Goal: Task Accomplishment & Management: Complete application form

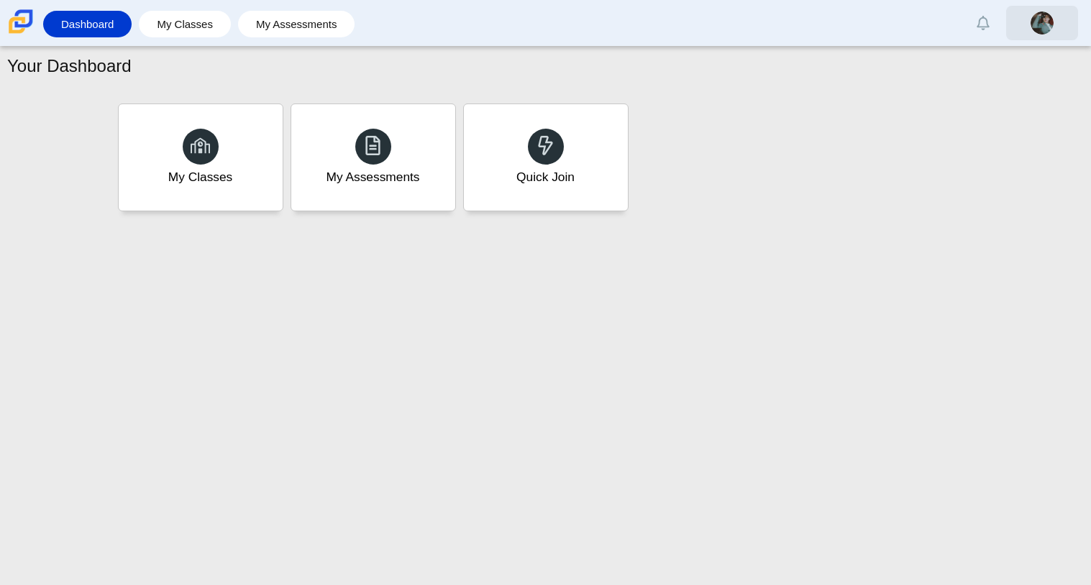
click at [1052, 23] on img at bounding box center [1042, 23] width 23 height 23
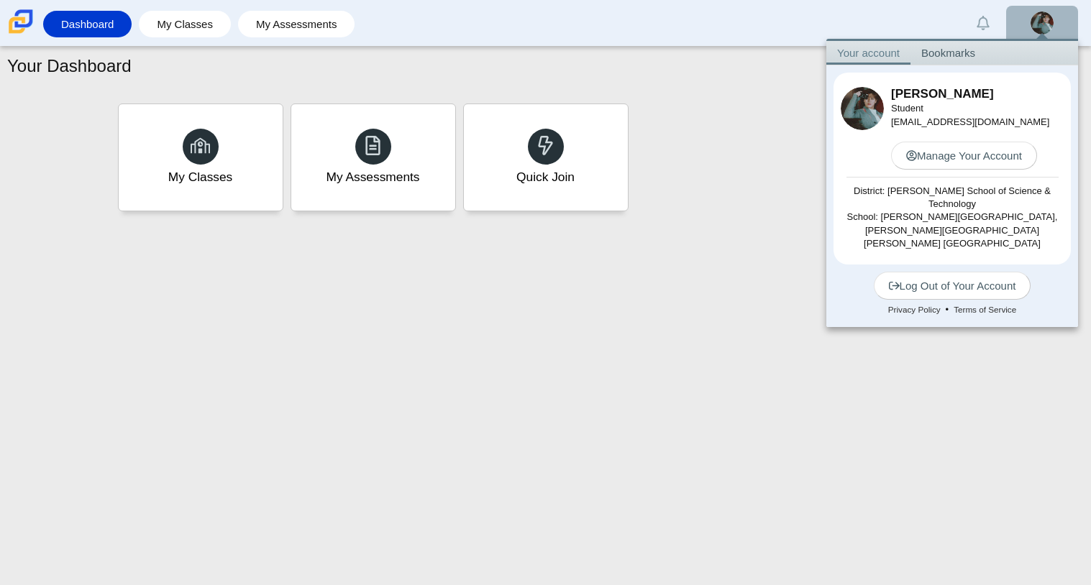
click at [726, 144] on div "My Classes My Assessments Quick Join" at bounding box center [545, 157] width 863 height 115
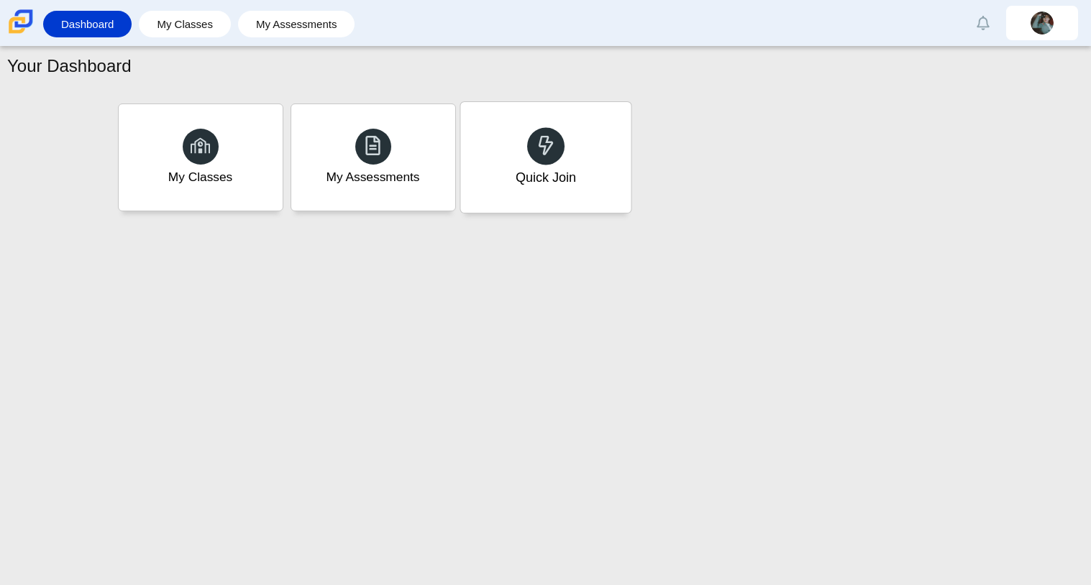
click at [564, 163] on div "Quick Join" at bounding box center [545, 157] width 170 height 111
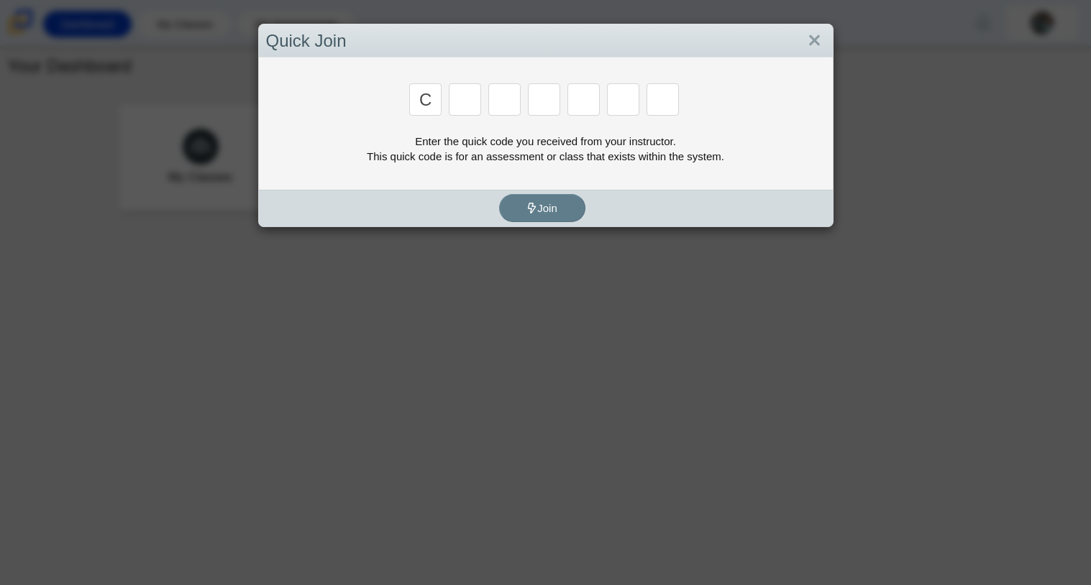
type input "c"
type input "h"
type input "x"
type input "h"
type input "9"
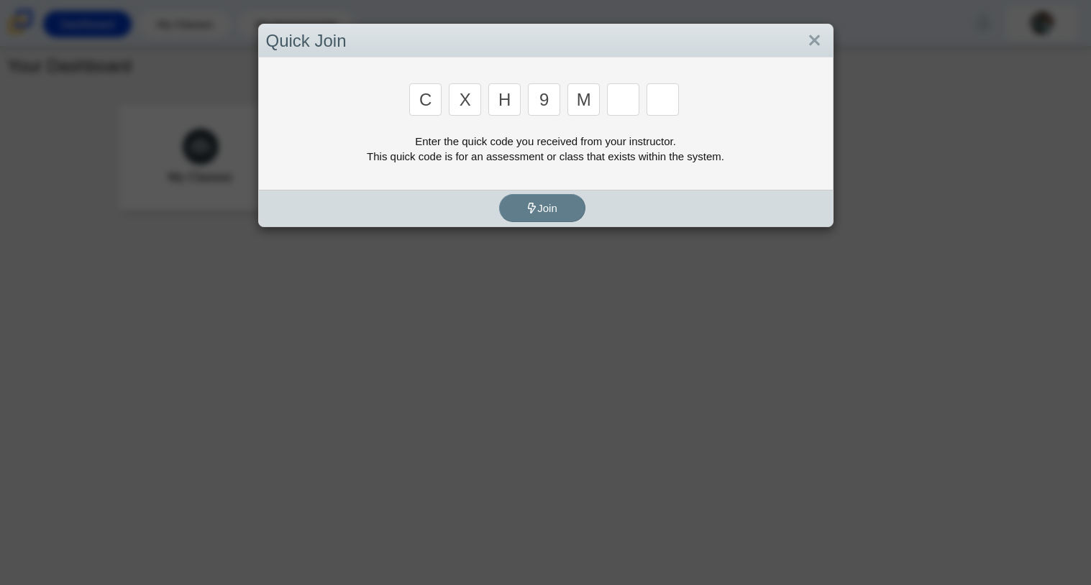
type input "m"
type input "e"
type input "2"
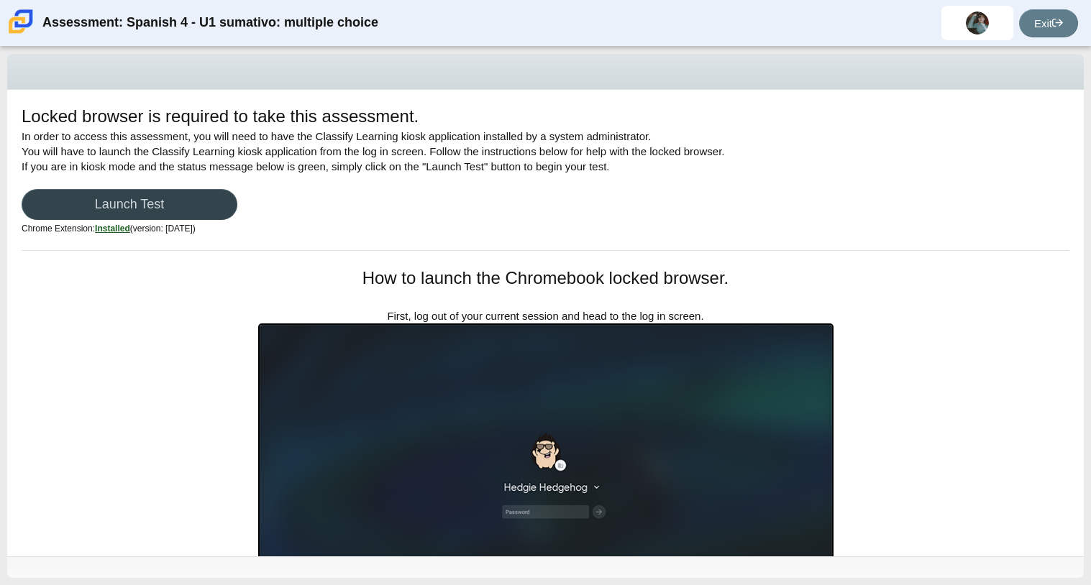
click at [200, 204] on link "Launch Test" at bounding box center [130, 204] width 216 height 31
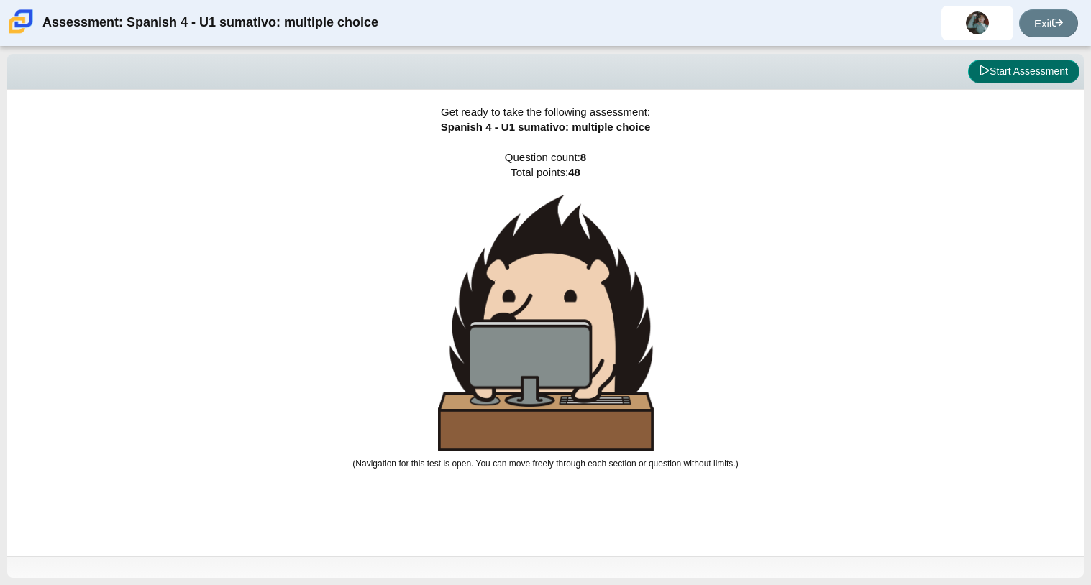
click at [1024, 76] on button "Start Assessment" at bounding box center [1023, 72] width 111 height 24
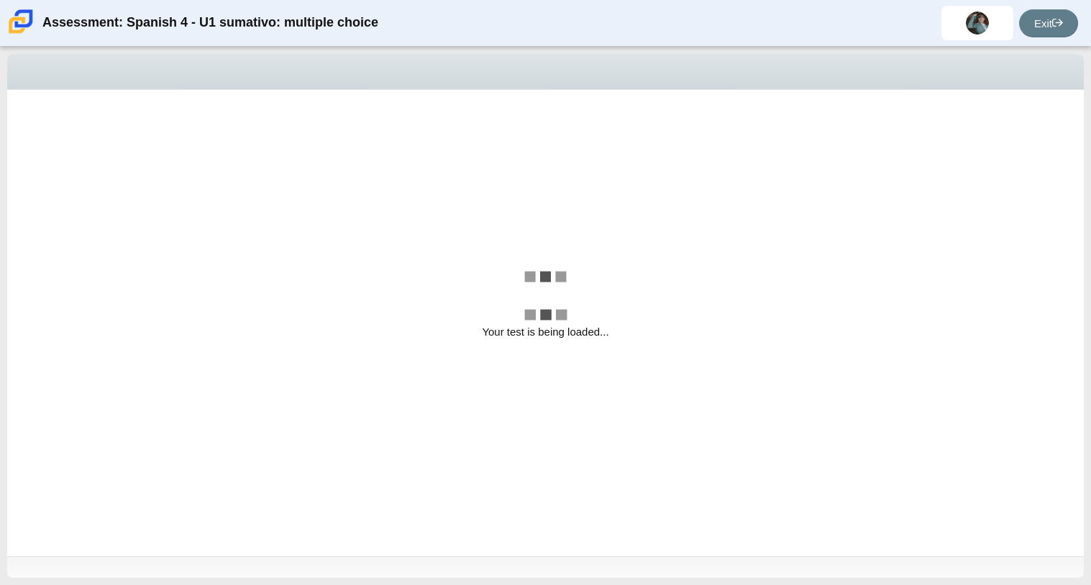
select select "a41de488-02ac-4dd5-a09b-0381ab625a77"
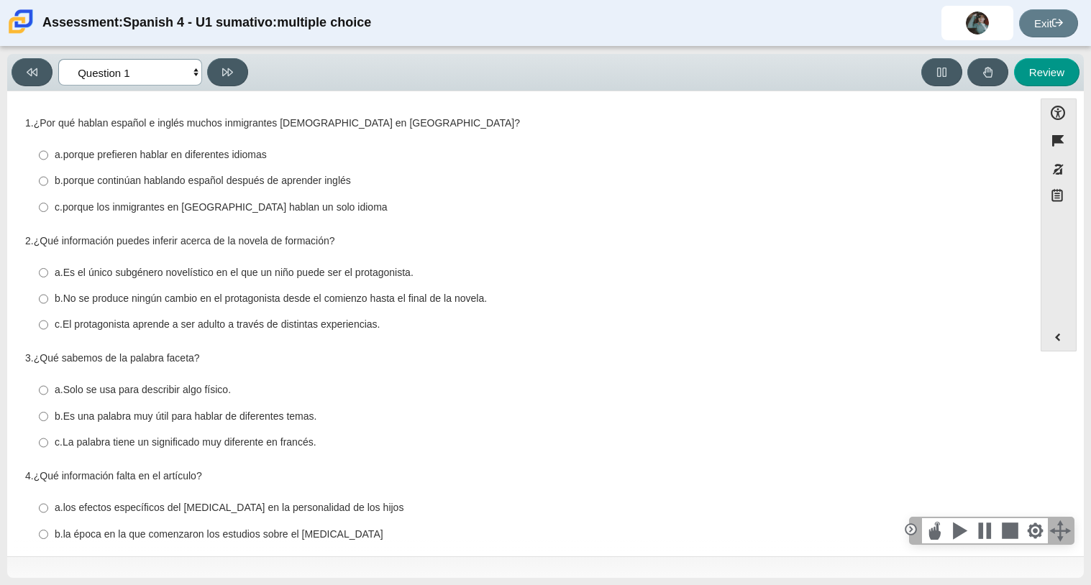
click at [159, 65] on select "Comprensión auditiva Question 1 Question 2 Question 3 Comprensión de lectura Qu…" at bounding box center [130, 72] width 144 height 27
click at [711, 264] on label "a. Es el único subgénero novelístico en el que un niño puede ser el protagonist…" at bounding box center [521, 273] width 985 height 26
click at [48, 264] on input "a. Es el único subgénero novelístico en el que un niño puede ser el protagonist…" at bounding box center [43, 273] width 9 height 26
radio input "true"
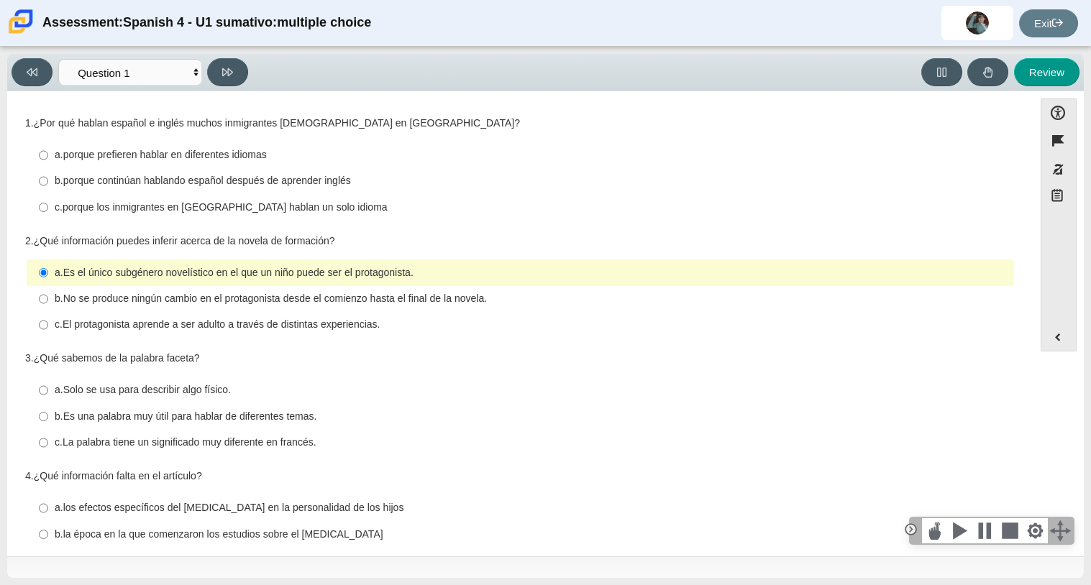
click at [356, 181] on div "b. porque continúan hablando español después de aprender inglés" at bounding box center [532, 181] width 954 height 14
click at [48, 181] on input "b. porque continúan hablando español después de aprender inglés b. porque conti…" at bounding box center [43, 181] width 9 height 26
radio input "true"
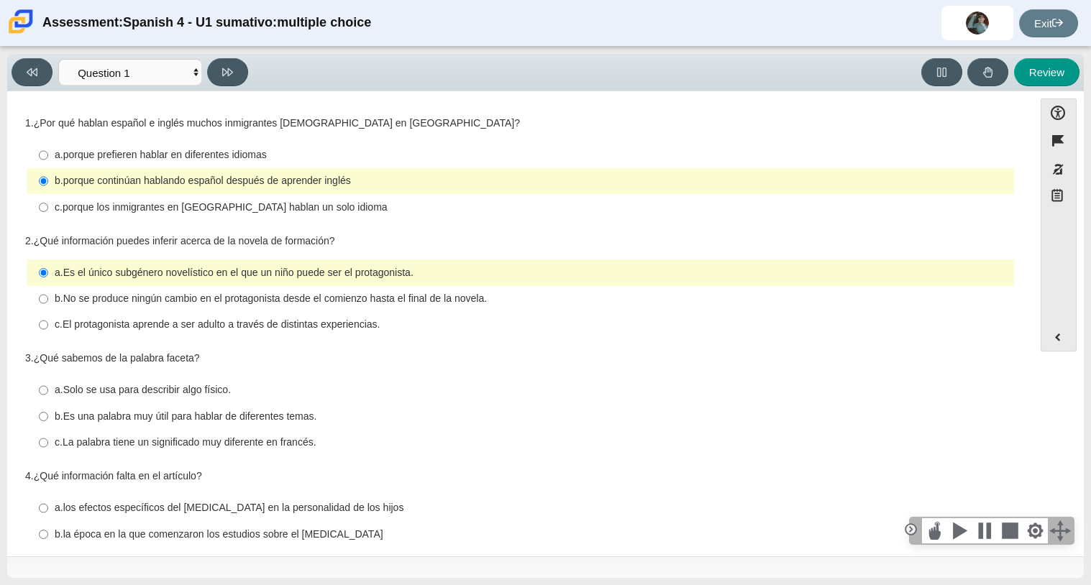
click at [360, 322] on thspan "El protagonista aprende a ser adulto a través de distintas experiencias." at bounding box center [222, 324] width 318 height 13
click at [48, 322] on input "c. El protagonista aprende a ser adulto a través de distintas experiencias. c. …" at bounding box center [43, 325] width 9 height 26
radio input "true"
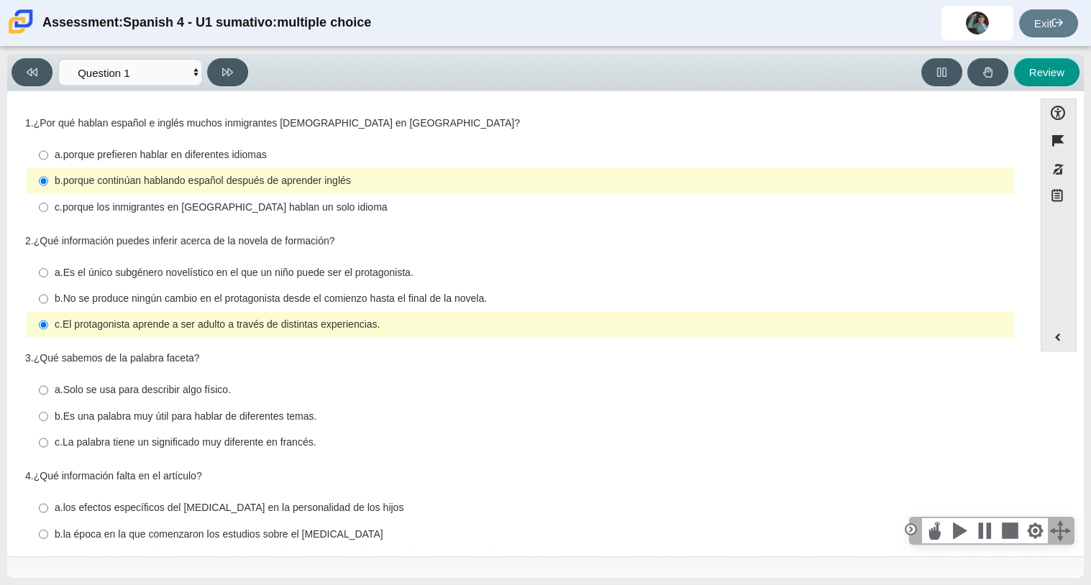
click at [315, 413] on thspan "Es una palabra muy útil para hablar de diferentes temas." at bounding box center [190, 416] width 254 height 13
click at [48, 413] on input "b. Es una palabra muy útil para hablar de diferentes temas. b. Es una palabra m…" at bounding box center [43, 416] width 9 height 26
radio input "true"
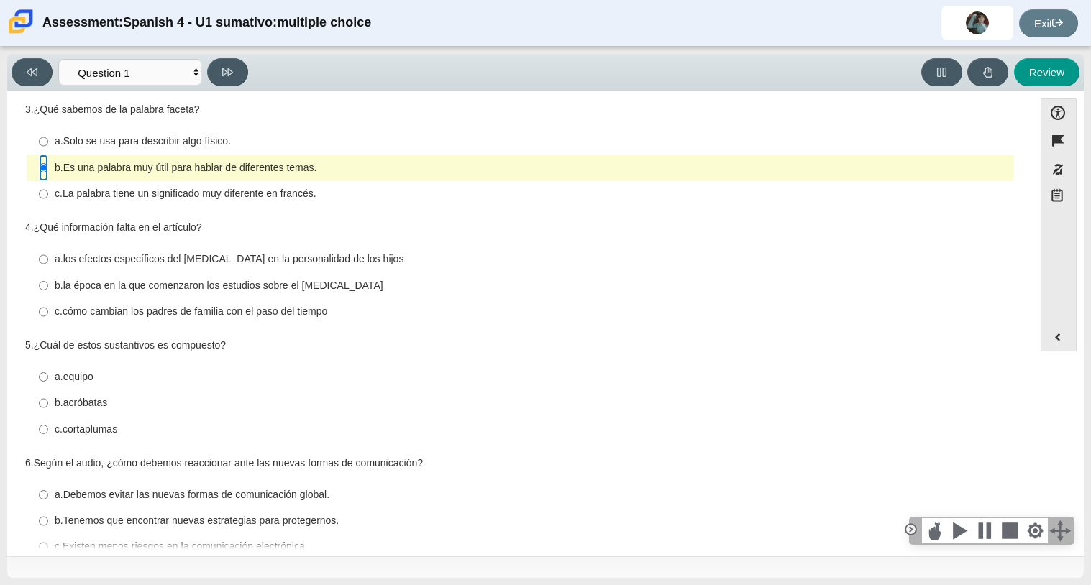
scroll to position [280, 0]
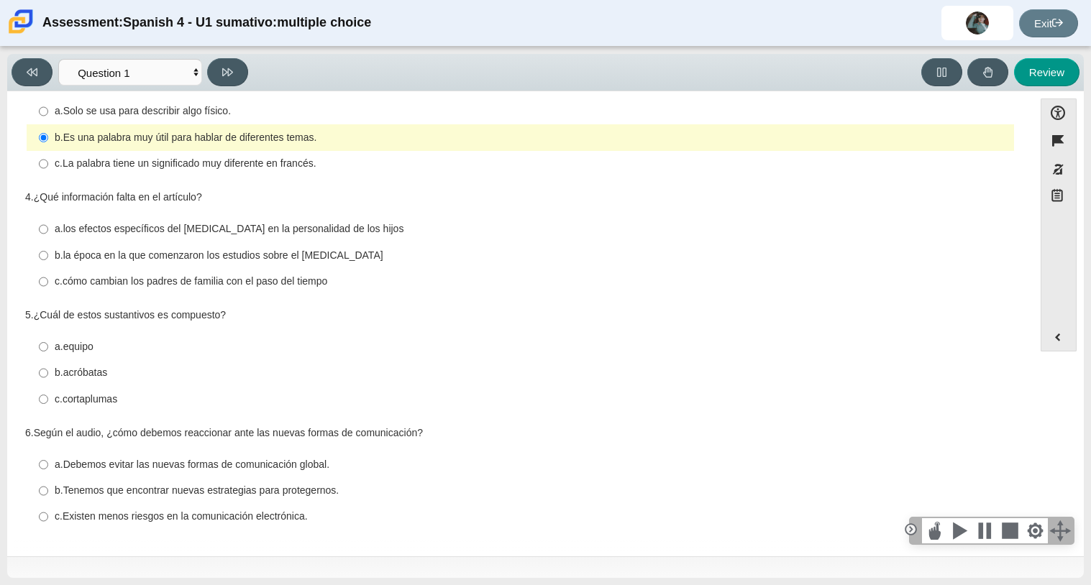
click at [388, 231] on thspan "los efectos específicos del orden de nacimiento en la personalidad de los hijos" at bounding box center [233, 228] width 341 height 13
click at [48, 231] on input "a. los efectos específicos del orden de nacimiento en la personalidad de los hi…" at bounding box center [43, 229] width 9 height 26
radio input "true"
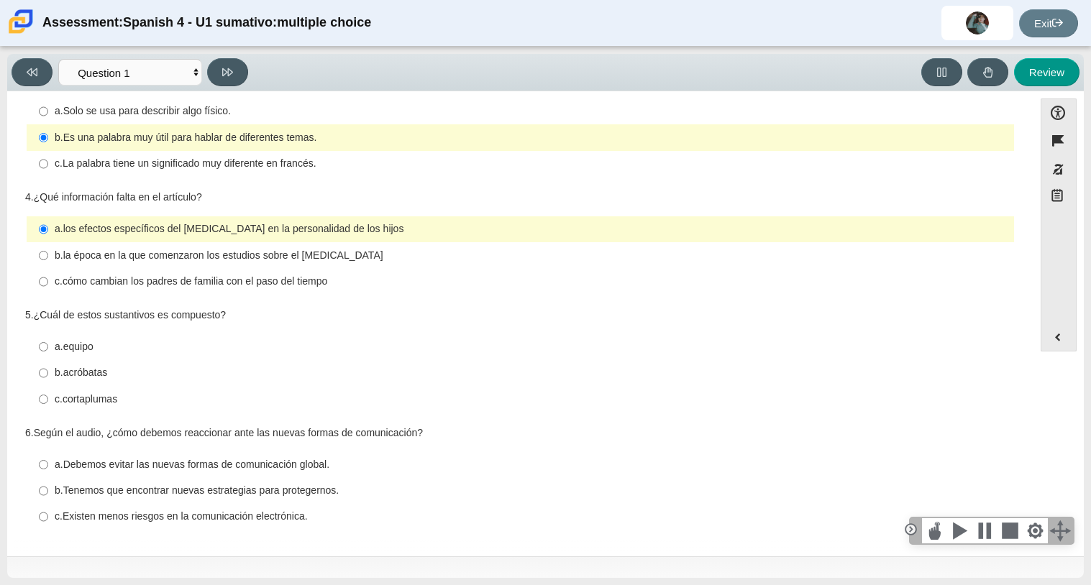
click at [206, 407] on label "c. cortaplumas c. cortaplumas" at bounding box center [521, 399] width 985 height 26
click at [48, 407] on input "c. cortaplumas c. cortaplumas" at bounding box center [43, 399] width 9 height 26
radio input "true"
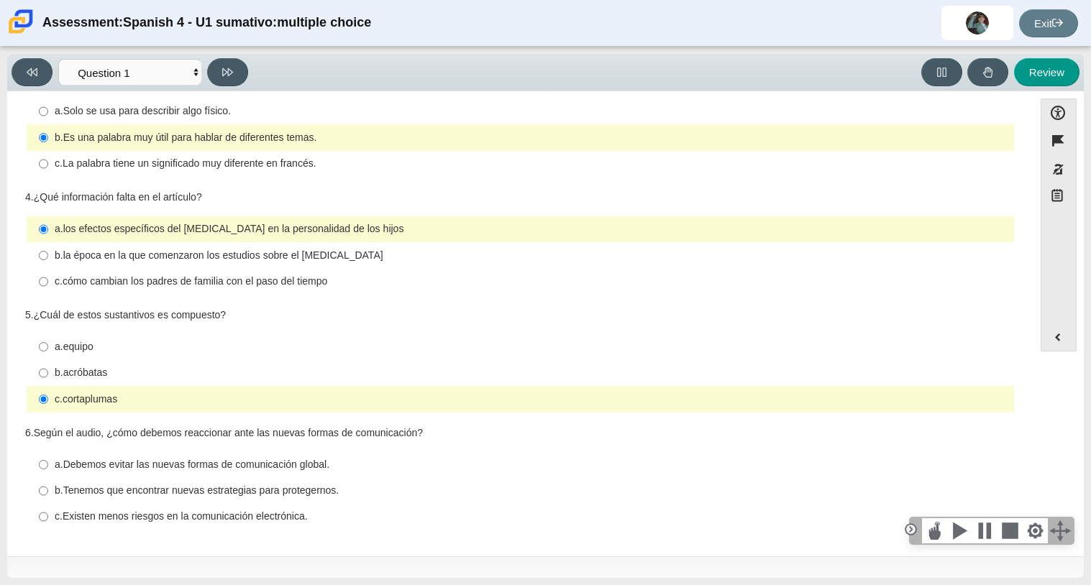
click at [227, 458] on thspan "Debemos evitar las nuevas formas de comunicación global." at bounding box center [196, 464] width 266 height 13
click at [48, 457] on input "a. Debemos evitar las nuevas formas de comunicación global. a. Debemos evitar l…" at bounding box center [43, 465] width 9 height 26
radio input "true"
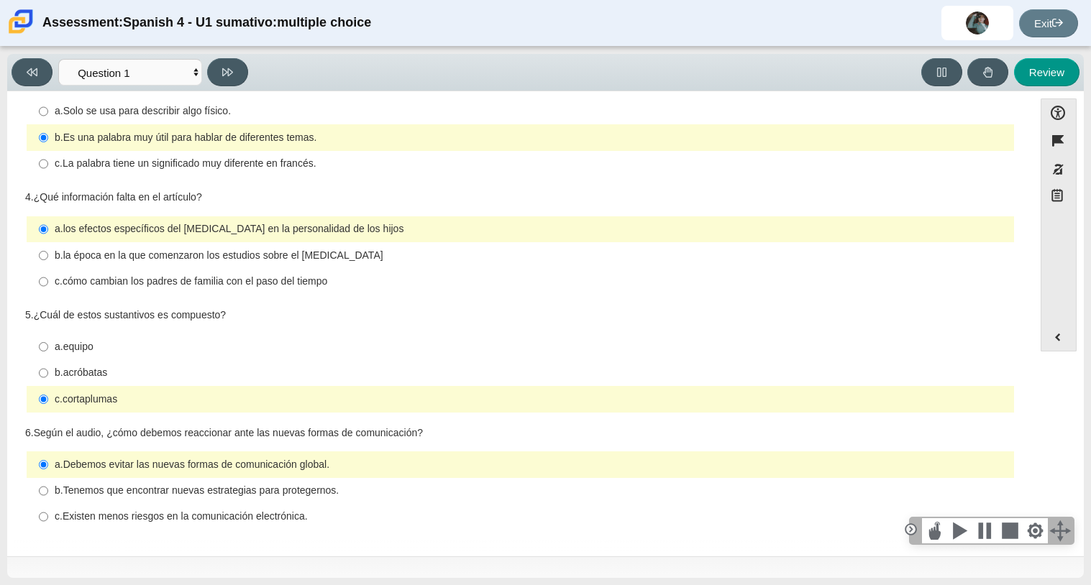
click at [253, 494] on thspan "Tenemos que encontrar nuevas estrategias para protegernos." at bounding box center [201, 490] width 276 height 13
click at [48, 494] on input "b. Tenemos que encontrar nuevas estrategias para protegernos. b. Tenemos que en…" at bounding box center [43, 491] width 9 height 26
radio input "true"
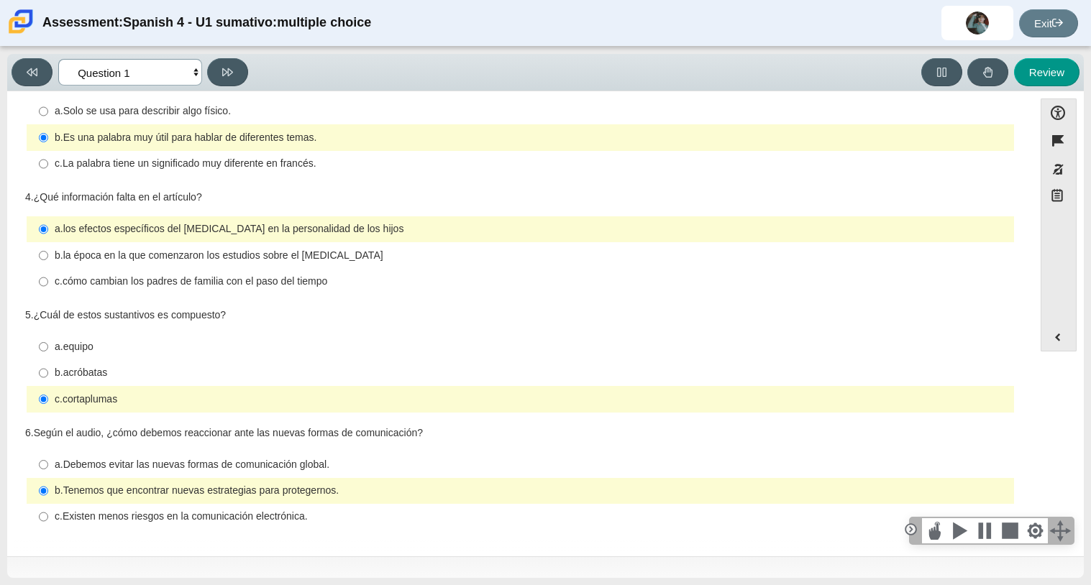
click at [104, 80] on select "Comprensión auditiva Question 1 Question 2 Question 3 Comprensión de lectura Qu…" at bounding box center [130, 72] width 144 height 27
select select "f076714a-6747-478e-936f-d582d2f603d1"
click at [58, 59] on select "Comprensión auditiva Question 1 Question 2 Question 3 Comprensión de lectura Qu…" at bounding box center [130, 72] width 144 height 27
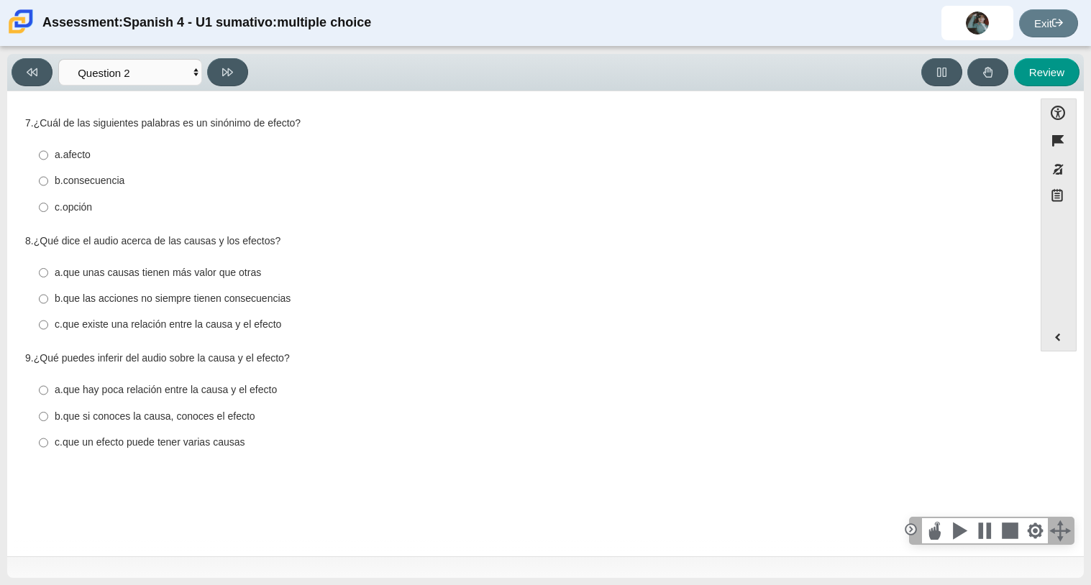
click at [112, 317] on label "c. que existe una relación entre la causa y el efecto c. que existe una relació…" at bounding box center [521, 325] width 985 height 26
click at [48, 317] on input "c. que existe una relación entre la causa y el efecto c. que existe una relació…" at bounding box center [43, 325] width 9 height 26
radio input "true"
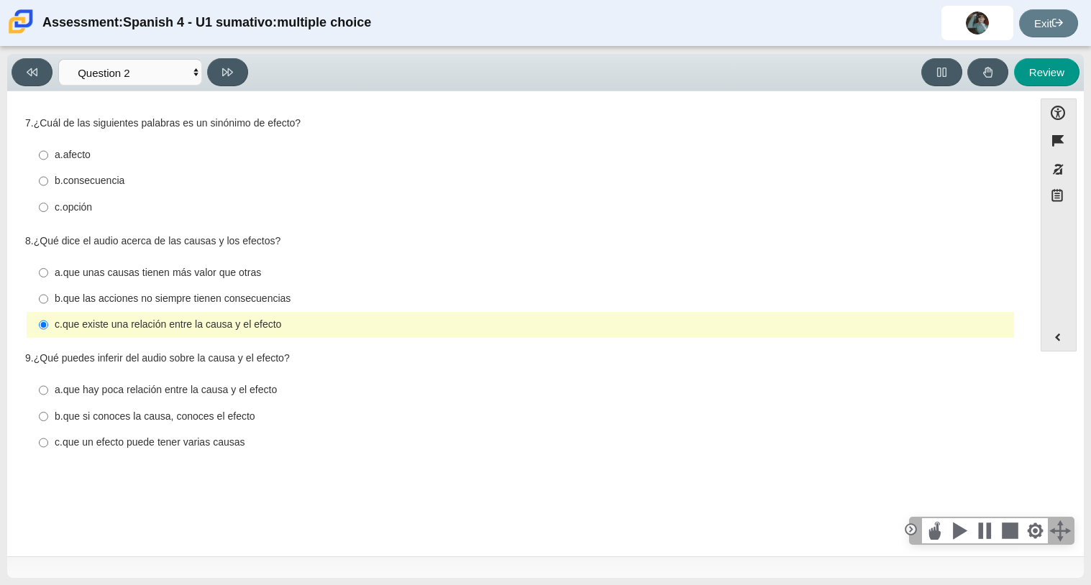
click at [119, 383] on label "a. que hay poca relación entre la causa y el efecto a. que hay poca relación en…" at bounding box center [521, 391] width 985 height 26
click at [48, 383] on input "a. que hay poca relación entre la causa y el efecto a. que hay poca relación en…" at bounding box center [43, 391] width 9 height 26
radio input "true"
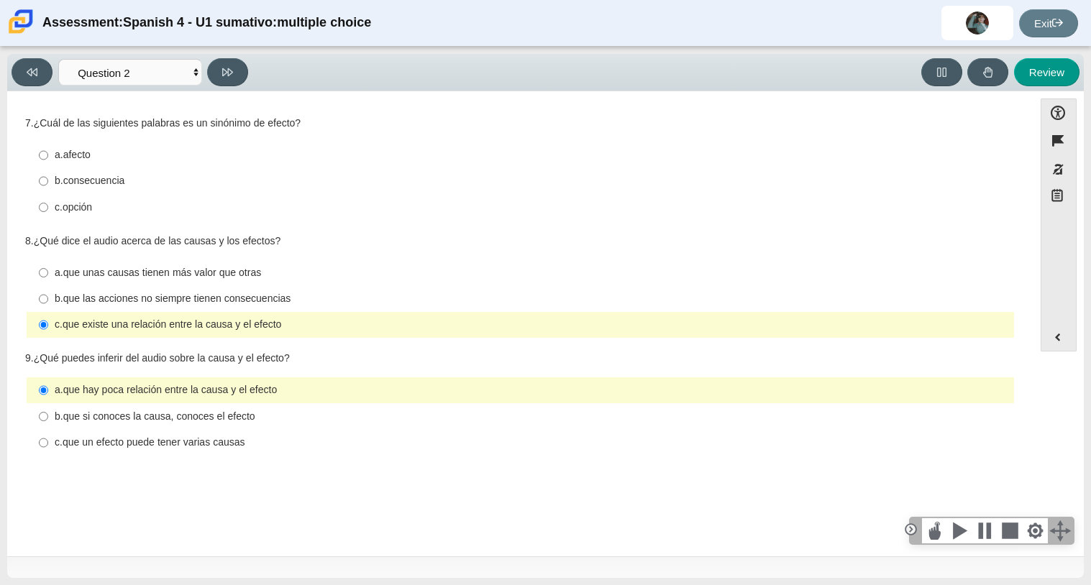
click at [117, 206] on div "c. opción" at bounding box center [532, 208] width 954 height 14
click at [48, 206] on input "c. opción c. opción" at bounding box center [43, 207] width 9 height 26
radio input "true"
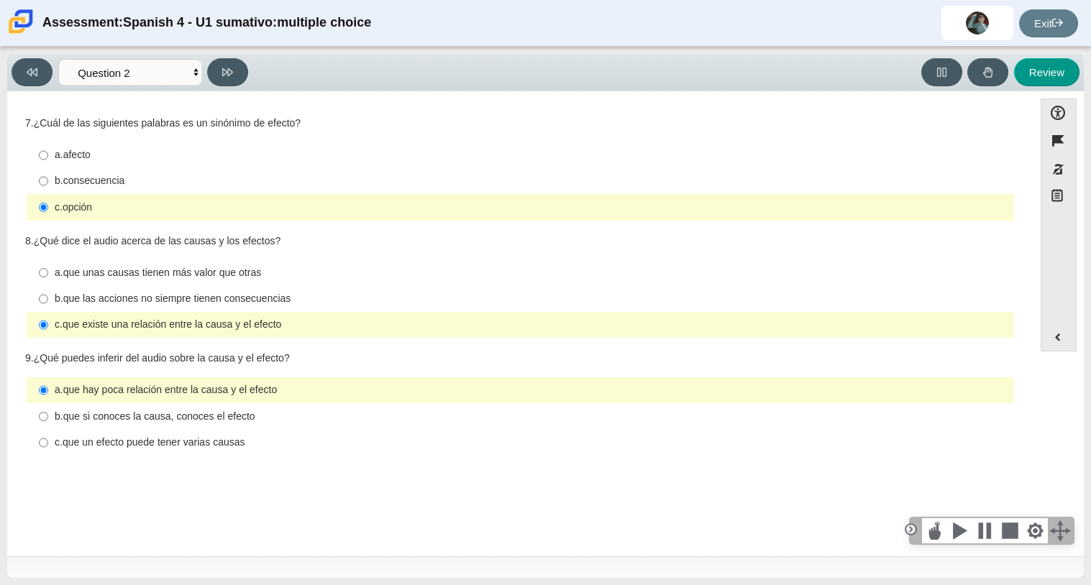
click at [128, 181] on div "b. consecuencia" at bounding box center [532, 181] width 954 height 14
click at [48, 181] on input "b. consecuencia b. consecuencia" at bounding box center [43, 181] width 9 height 26
radio input "true"
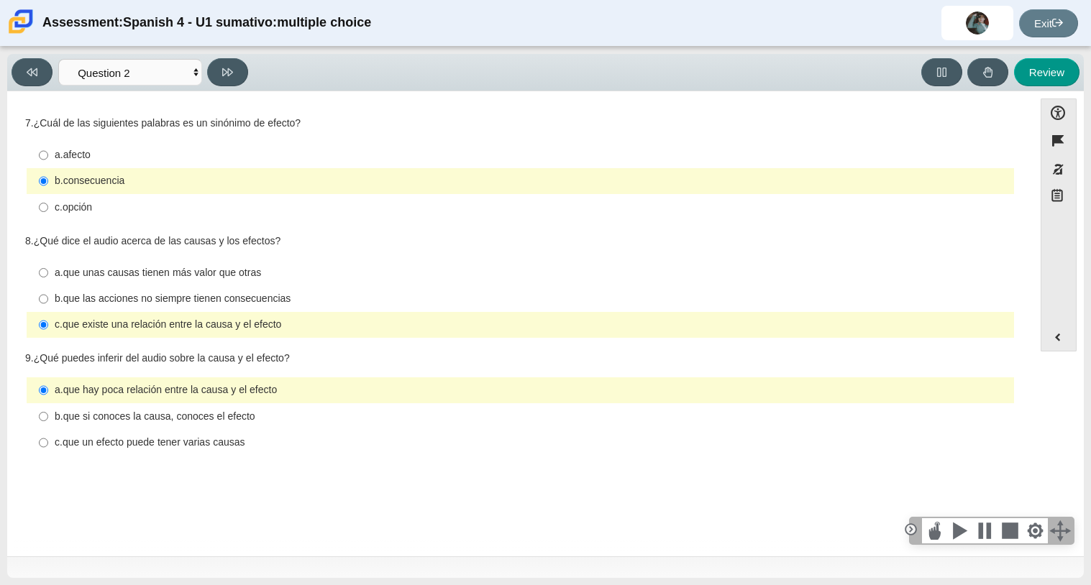
click at [134, 222] on div "a. afecto a. afecto b. consecuencia b. consecuencia c. opción c. opción" at bounding box center [520, 181] width 990 height 81
click at [129, 208] on div "c. opción" at bounding box center [532, 208] width 954 height 14
click at [48, 208] on input "c. opción c. opción" at bounding box center [43, 207] width 9 height 26
radio input "true"
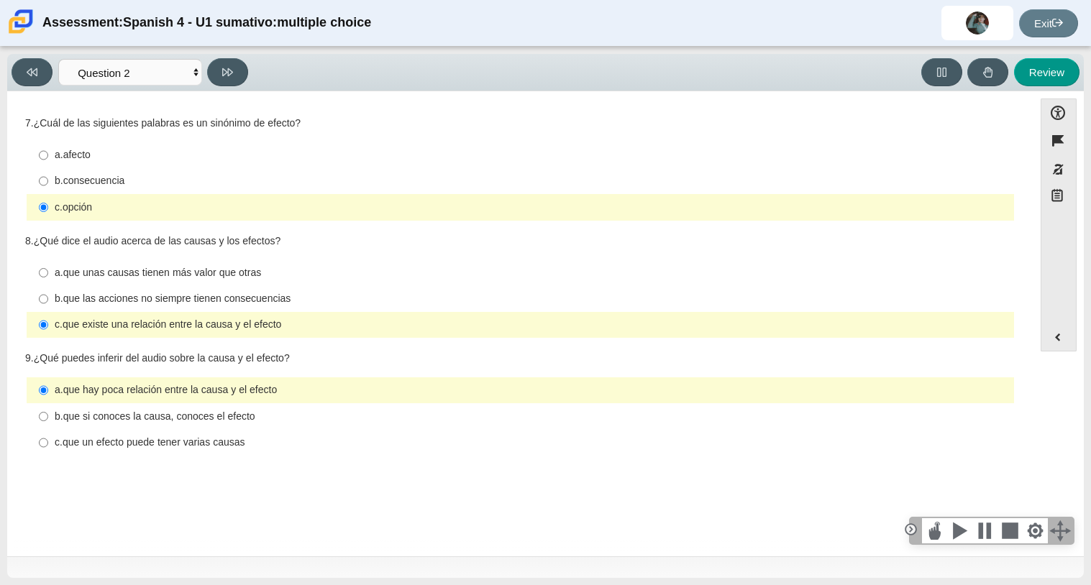
click at [146, 296] on thspan "que las acciones no siempre tienen consecuencias" at bounding box center [177, 298] width 228 height 13
click at [48, 296] on input "b. que las acciones no siempre tienen consecuencias b. que las acciones no siem…" at bounding box center [43, 299] width 9 height 26
radio input "true"
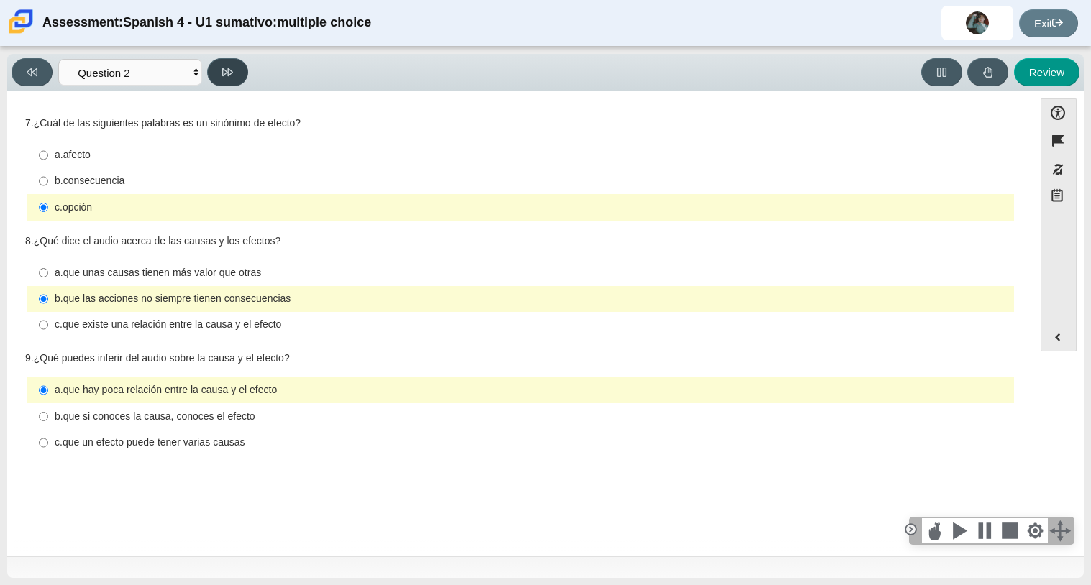
click at [220, 64] on button at bounding box center [227, 72] width 41 height 28
select select "955d698b-f94a-4dc0-b255-03112f50ff9e"
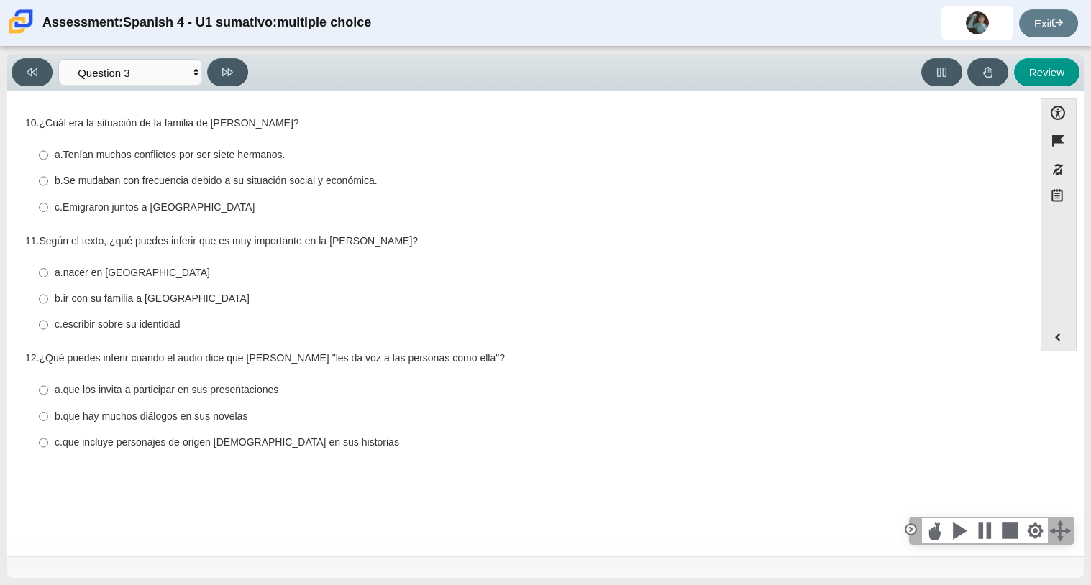
click at [155, 176] on thspan "Se mudaban con frecuencia debido a su situación social y económica." at bounding box center [220, 180] width 314 height 13
click at [48, 176] on input "b. Se mudaban con frecuencia debido a su situación social y económica. b. Se mu…" at bounding box center [43, 181] width 9 height 26
radio input "true"
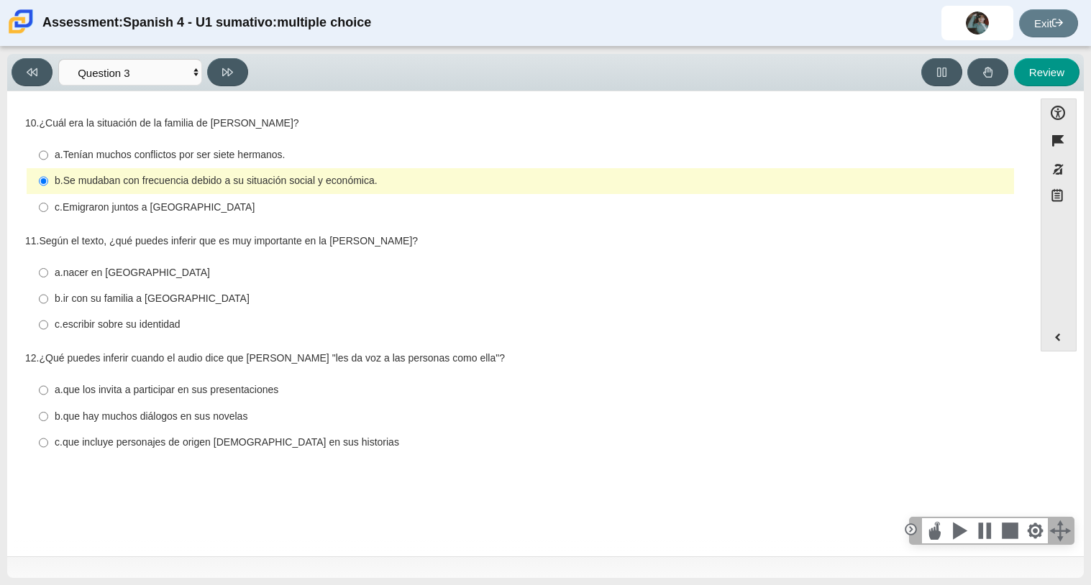
click at [131, 324] on thspan "escribir sobre su identidad" at bounding box center [122, 324] width 118 height 13
click at [48, 324] on input "c. escribir sobre su identidad c. escribir sobre su identidad" at bounding box center [43, 325] width 9 height 26
radio input "true"
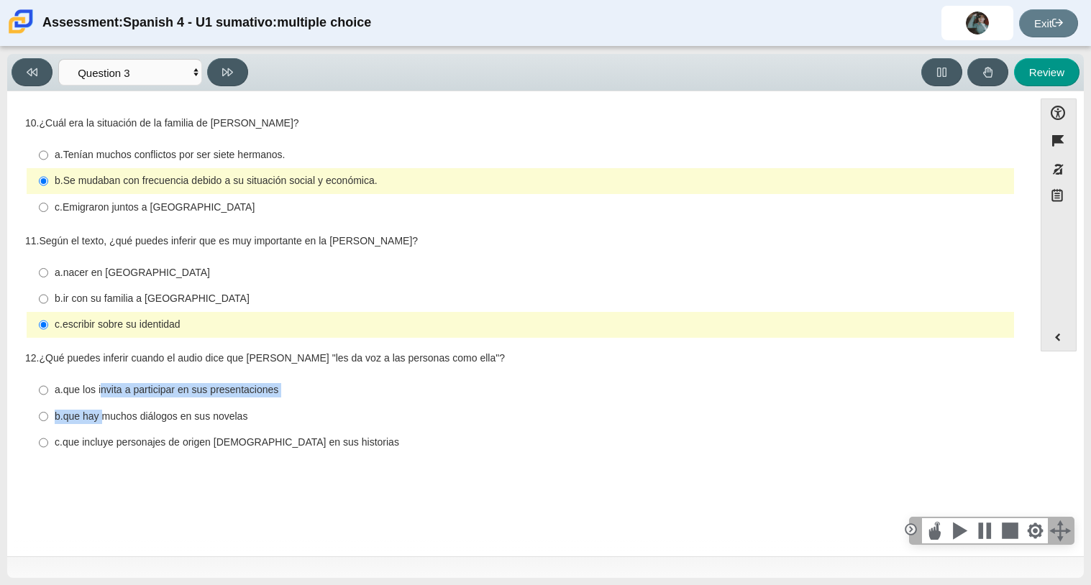
drag, startPoint x: 100, startPoint y: 412, endPoint x: 102, endPoint y: 401, distance: 11.0
click at [102, 401] on ul "a. que los invita a participar en sus presentaciones a. que los invita a partic…" at bounding box center [520, 417] width 989 height 80
click at [86, 385] on thspan "que los invita a participar en sus presentaciones" at bounding box center [171, 389] width 216 height 13
click at [48, 385] on input "a. que los invita a participar en sus presentaciones a. que los invita a partic…" at bounding box center [43, 391] width 9 height 26
radio input "true"
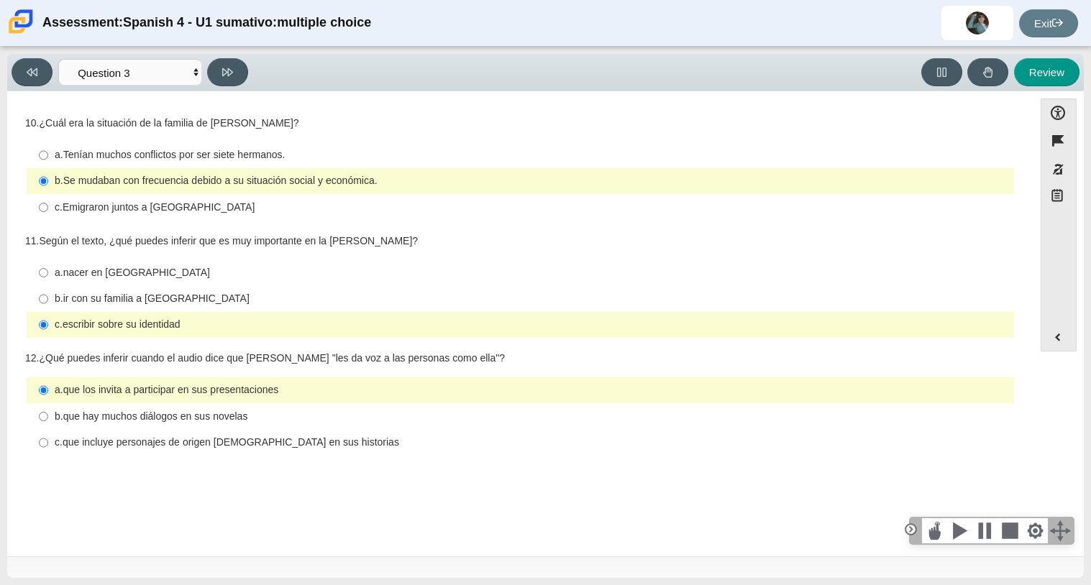
click at [115, 421] on thspan "que hay muchos diálogos en sus novelas" at bounding box center [155, 416] width 185 height 13
click at [48, 421] on input "b. que hay muchos diálogos en sus novelas b. que hay muchos diálogos en sus nov…" at bounding box center [43, 416] width 9 height 26
radio input "true"
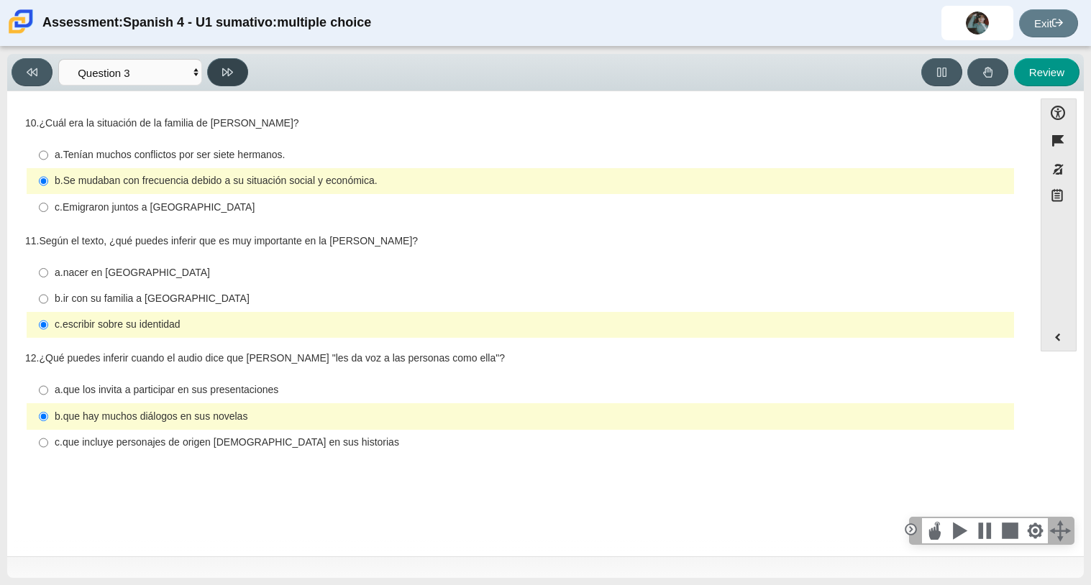
click at [223, 70] on icon at bounding box center [227, 72] width 11 height 8
select select "390cf710-00ed-41bc-9fa6-d48920198324"
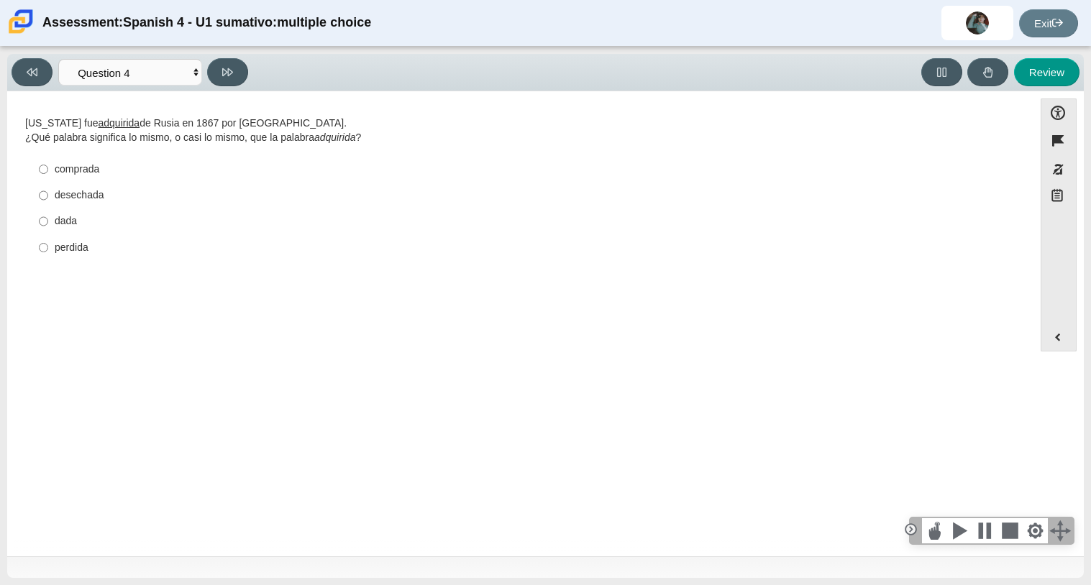
click at [82, 251] on div "perdida" at bounding box center [532, 248] width 954 height 14
click at [48, 251] on input "perdida perdida" at bounding box center [43, 247] width 9 height 26
radio input "true"
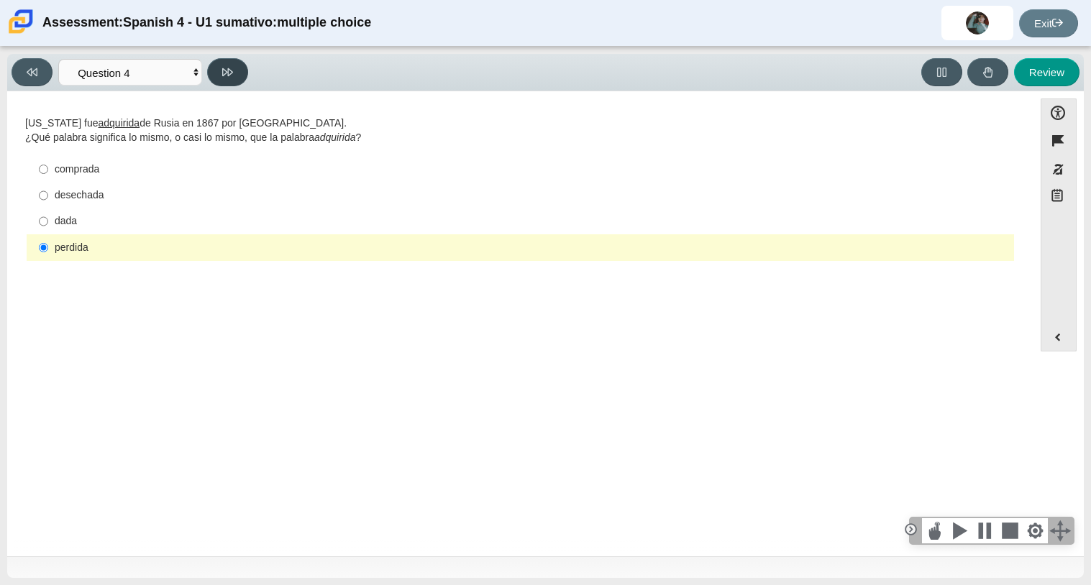
click at [229, 78] on button at bounding box center [227, 72] width 41 height 28
select select "de5bc71e-117a-4bdd-886d-d95d03d193af"
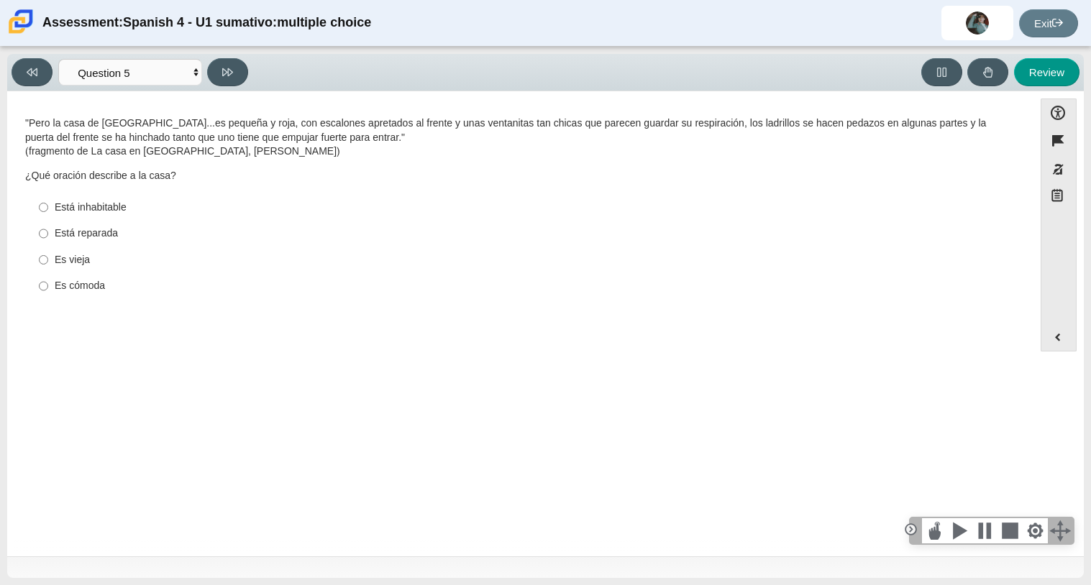
click at [73, 200] on label "Está inhabitable Está inhabitable" at bounding box center [521, 207] width 985 height 26
click at [48, 200] on input "Está inhabitable Está inhabitable" at bounding box center [43, 207] width 9 height 26
radio input "true"
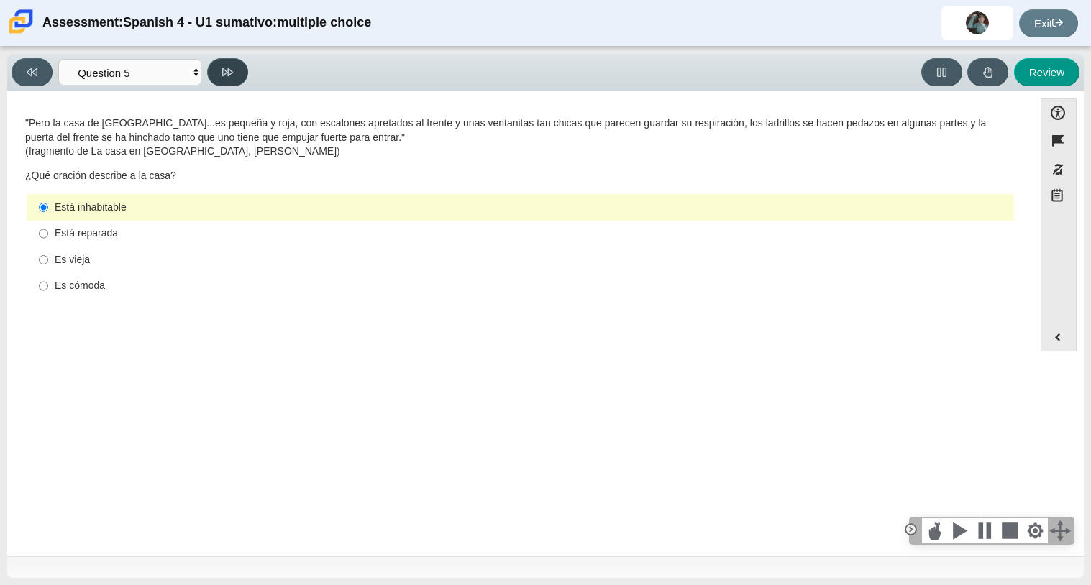
click at [235, 70] on button at bounding box center [227, 72] width 41 height 28
select select "ad9780d8-5edb-414e-87ea-0bcd5a75287a"
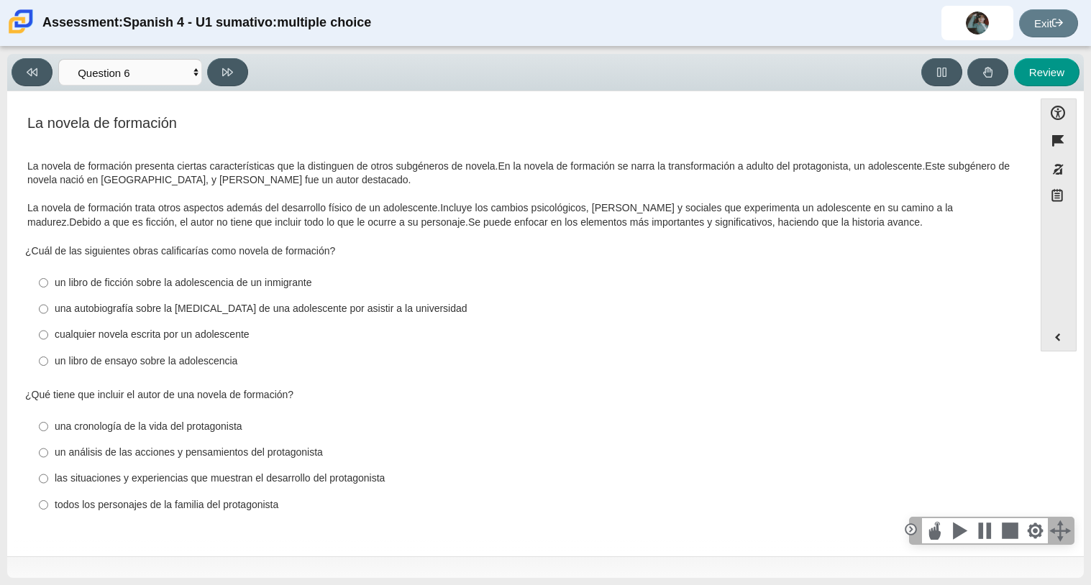
click at [316, 486] on div "las situaciones y experiencias que muestran el desarrollo del protagonista" at bounding box center [532, 479] width 954 height 14
click at [48, 486] on input "las situaciones y experiencias que muestran el desarrollo del protagonista las …" at bounding box center [43, 479] width 9 height 26
radio input "true"
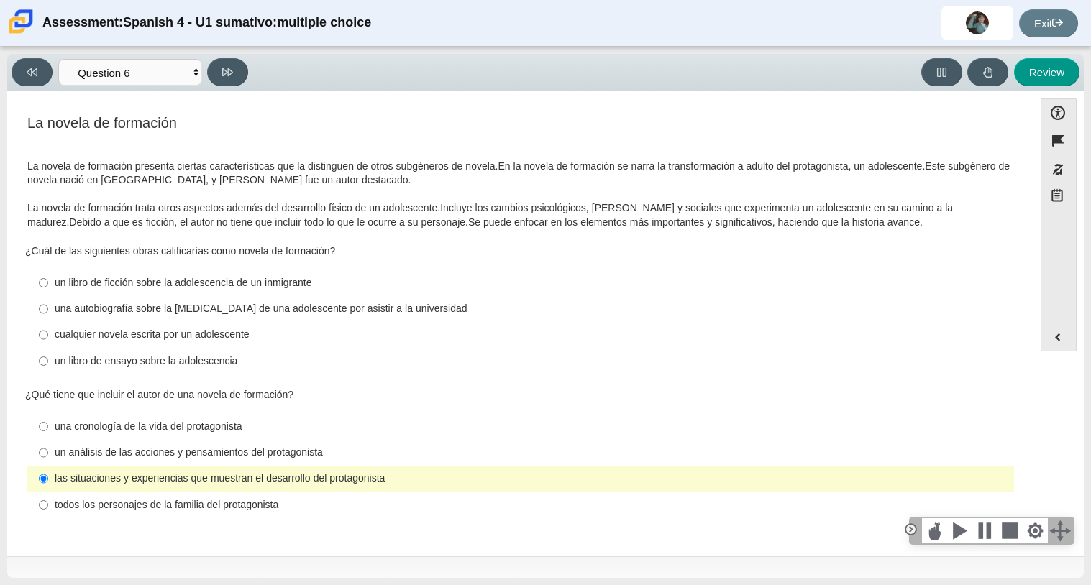
click at [247, 358] on div "un libro de ensayo sobre la adolescencia" at bounding box center [532, 362] width 954 height 14
click at [48, 358] on input "un libro de ensayo sobre la adolescencia un libro de ensayo sobre la adolescenc…" at bounding box center [43, 361] width 9 height 26
radio input "true"
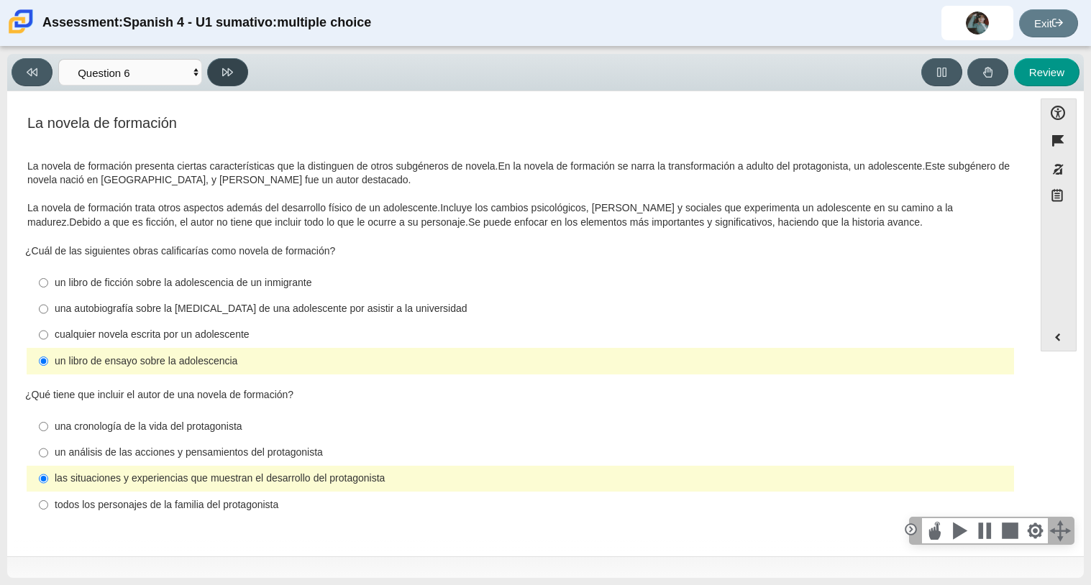
click at [230, 78] on button at bounding box center [227, 72] width 41 height 28
select select "6168cc92-63b6-45d3-a929-0b9cba560165"
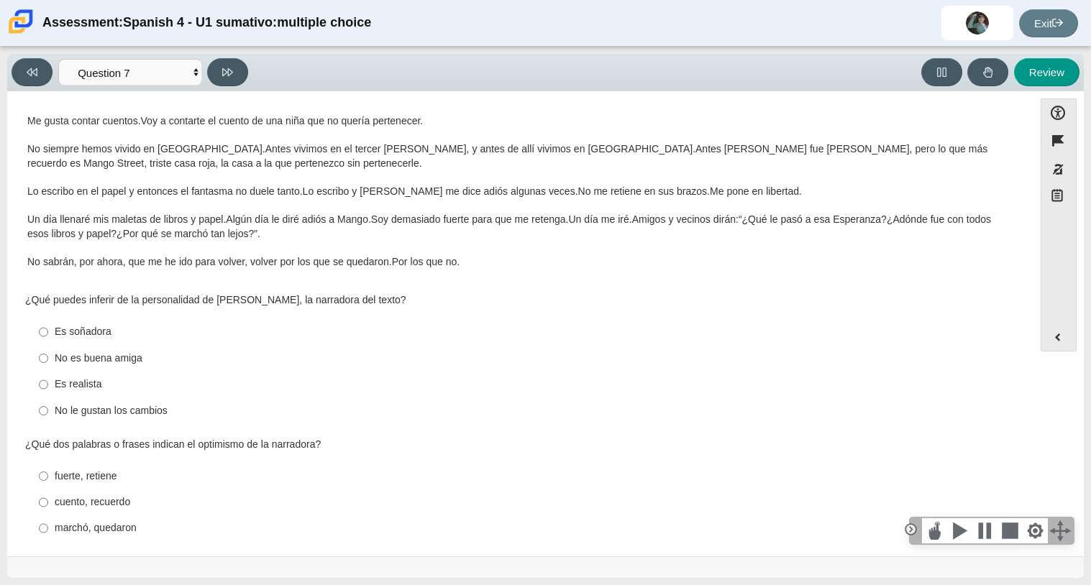
scroll to position [186, 0]
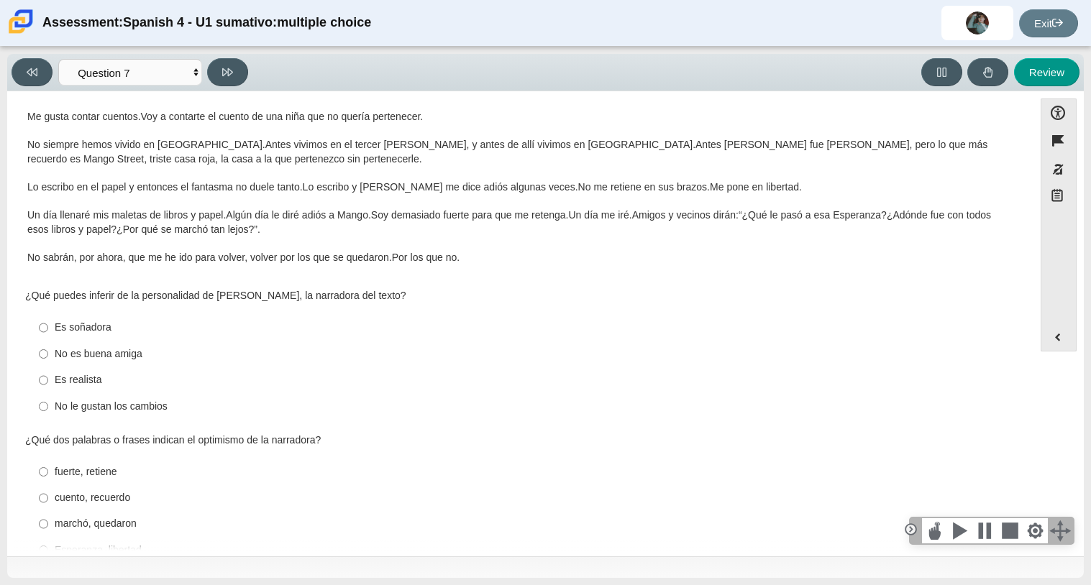
click at [201, 380] on div "Es realista" at bounding box center [532, 380] width 954 height 14
click at [48, 380] on input "Es realista Es realista" at bounding box center [43, 380] width 9 height 26
radio input "true"
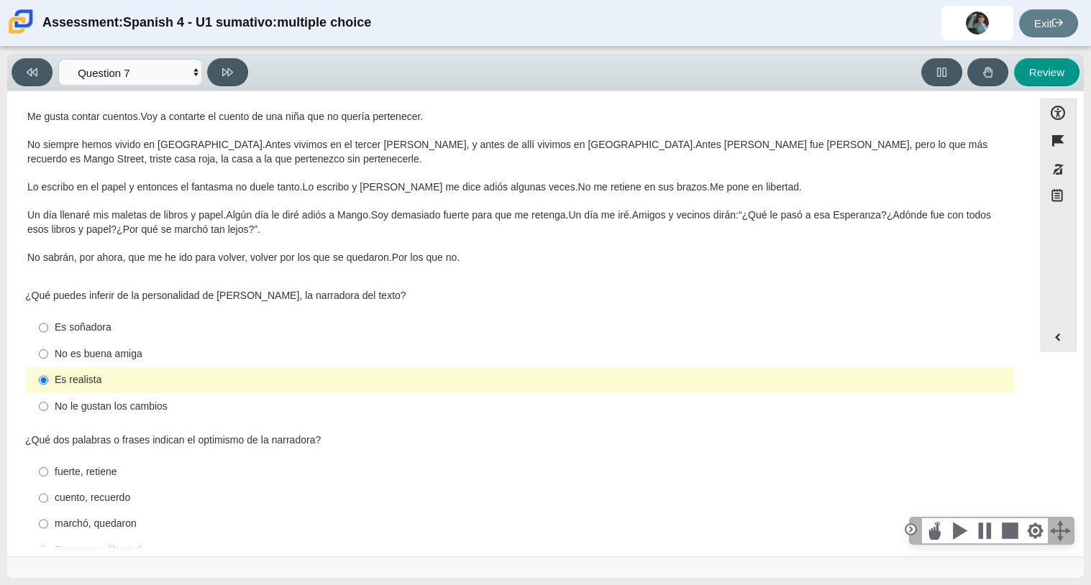
click at [153, 474] on div "fuerte, retiene" at bounding box center [532, 472] width 954 height 14
click at [48, 474] on input "fuerte, retiene fuerte, retiene" at bounding box center [43, 472] width 9 height 26
radio input "true"
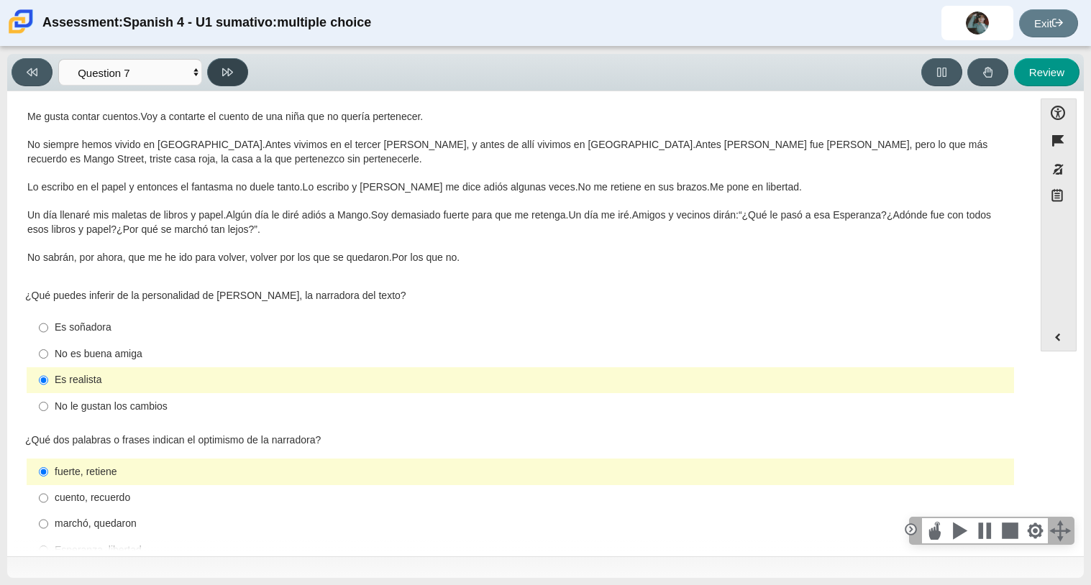
click at [215, 81] on button at bounding box center [227, 72] width 41 height 28
select select "98fe3b59-0d4b-482f-94e6-cc4dee5e60d3"
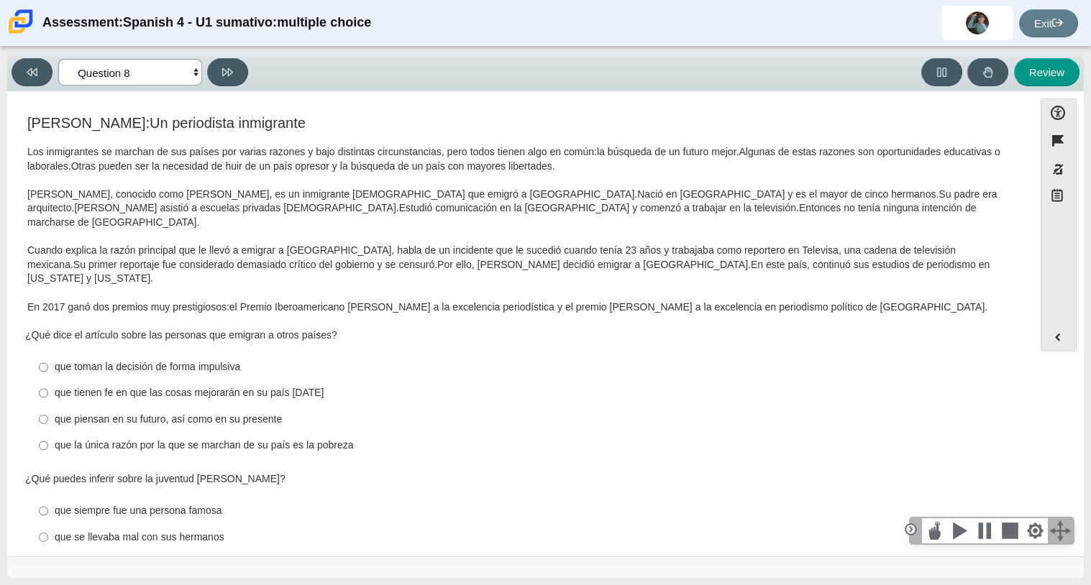
click at [178, 81] on select "Comprensión auditiva Question 1 Question 2 Question 3 Comprensión de lectura Qu…" at bounding box center [130, 72] width 144 height 27
click at [339, 265] on div "Los inmigrantes se marchan de sus países por varias razones y bajo distintas ci…" at bounding box center [520, 229] width 986 height 169
click at [235, 413] on div "que piensan en su futuro, así como en su presente" at bounding box center [532, 420] width 954 height 14
click at [48, 406] on input "que piensan en su futuro, así como en su presente que piensan en su futuro, así…" at bounding box center [43, 419] width 9 height 26
radio input "true"
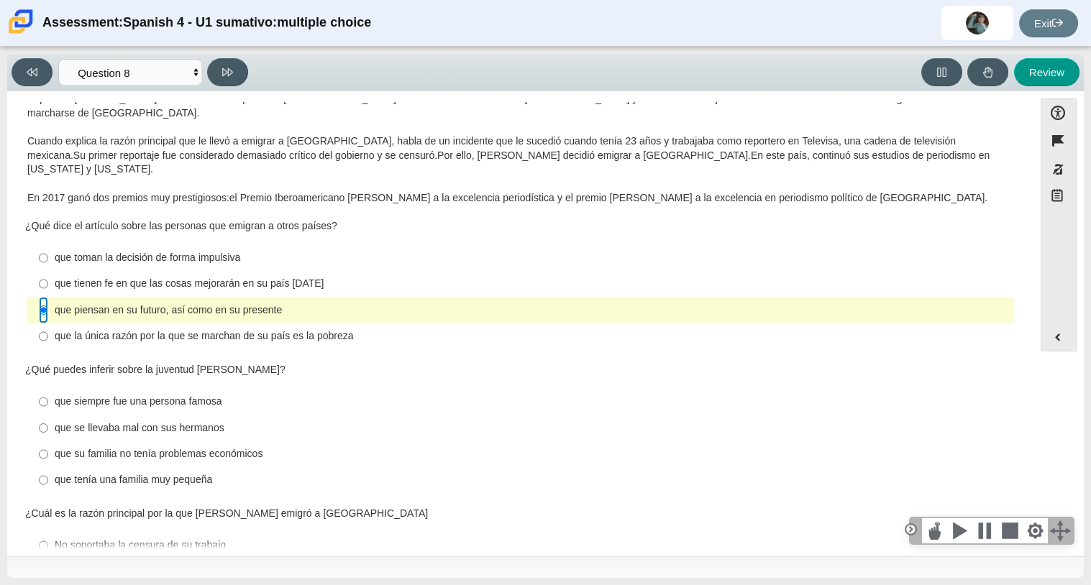
scroll to position [110, 0]
click at [186, 447] on div "que su familia no tenía problemas económicos" at bounding box center [532, 454] width 954 height 14
click at [48, 441] on input "que su familia no tenía problemas económicos que su familia no tenía problemas …" at bounding box center [43, 454] width 9 height 26
radio input "true"
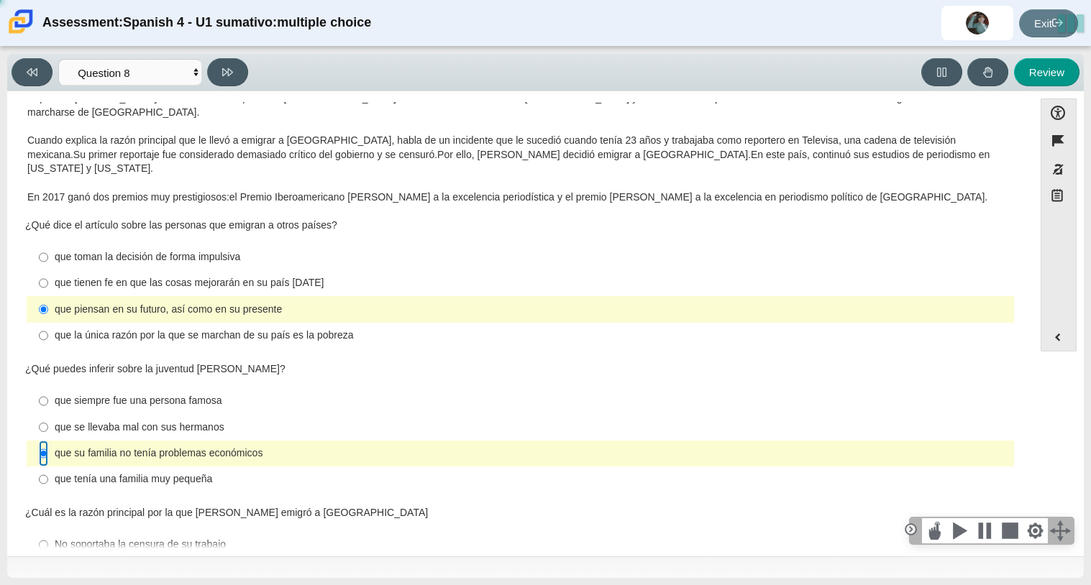
scroll to position [334, 0]
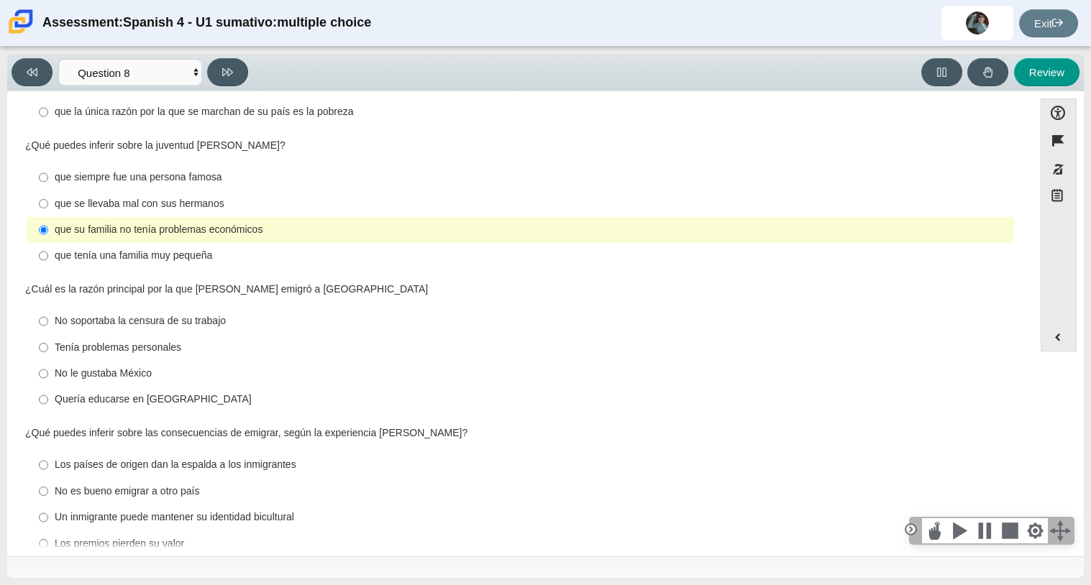
click at [201, 314] on div "No soportaba la censura de su trabajo" at bounding box center [532, 321] width 954 height 14
click at [48, 309] on input "No soportaba la censura de su trabajo No soportaba la censura de su trabajo" at bounding box center [43, 322] width 9 height 26
radio input "true"
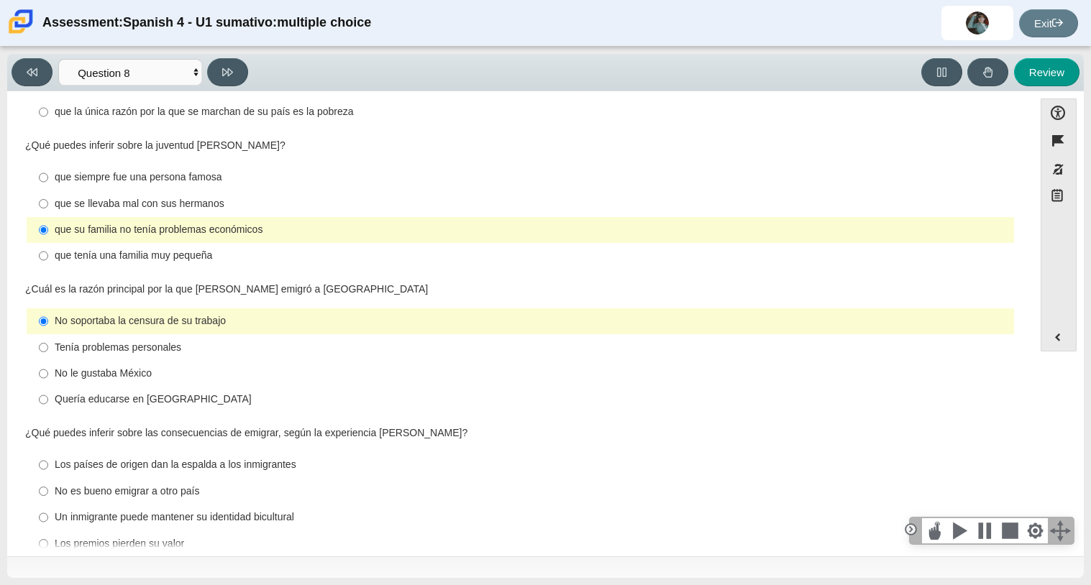
click at [189, 458] on div "Los países de origen dan la espalda a los inmigrantes" at bounding box center [532, 465] width 954 height 14
click at [48, 452] on input "Los países de origen dan la espalda a los inmigrantes Los países de origen dan …" at bounding box center [43, 465] width 9 height 26
radio input "true"
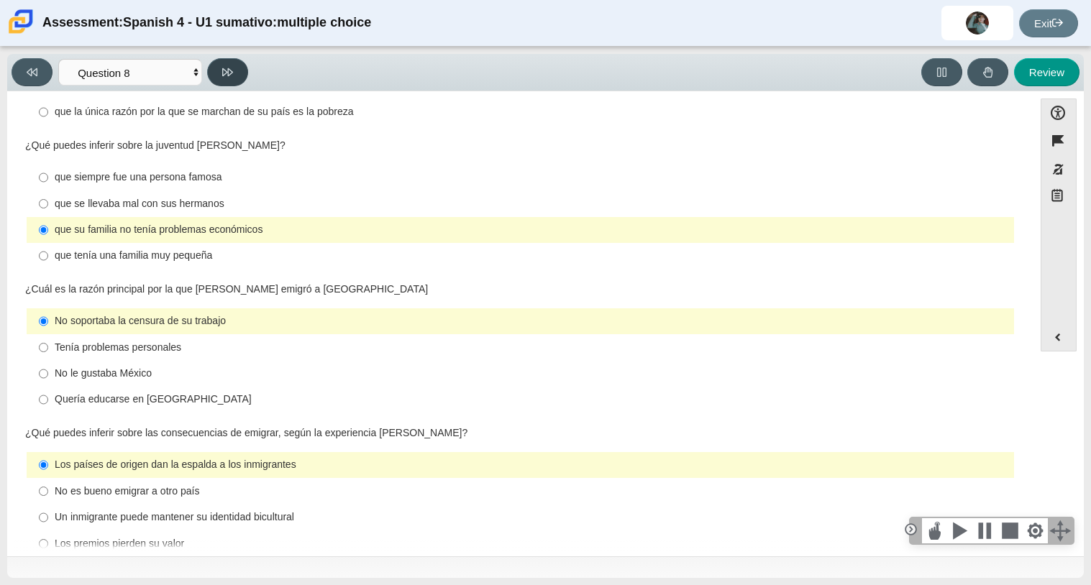
click at [226, 72] on icon at bounding box center [227, 72] width 11 height 8
select select "review"
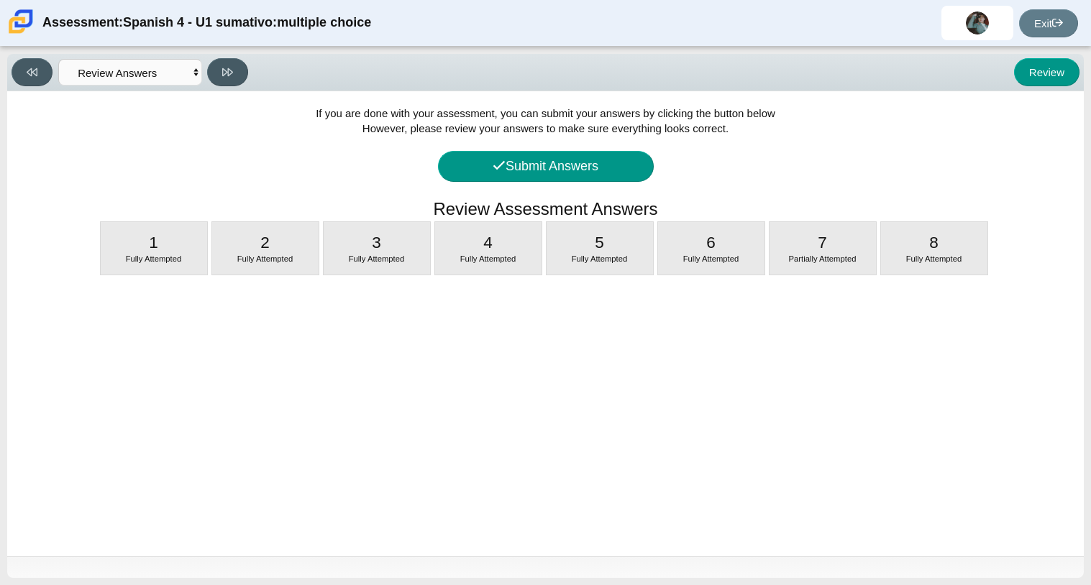
click at [53, 70] on div "Viewing Question 9 of 8 in Pacing Mode Comprensión auditiva Question 1 Question…" at bounding box center [133, 72] width 242 height 28
click at [561, 165] on button "Submit Answers" at bounding box center [546, 166] width 216 height 31
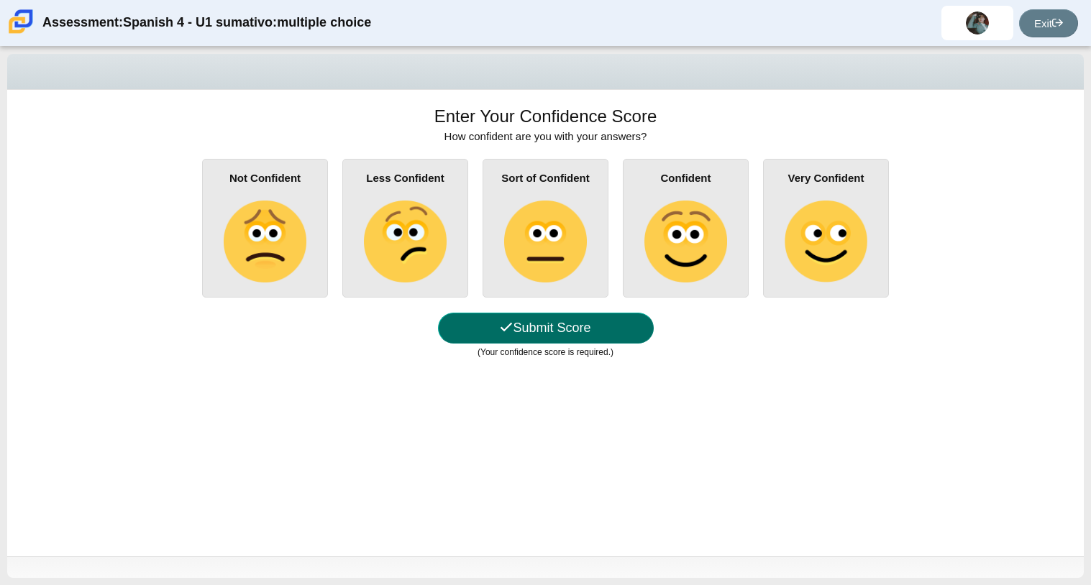
click at [540, 324] on button "Submit Score" at bounding box center [546, 328] width 216 height 31
click at [531, 319] on button "Submit Score" at bounding box center [546, 328] width 216 height 31
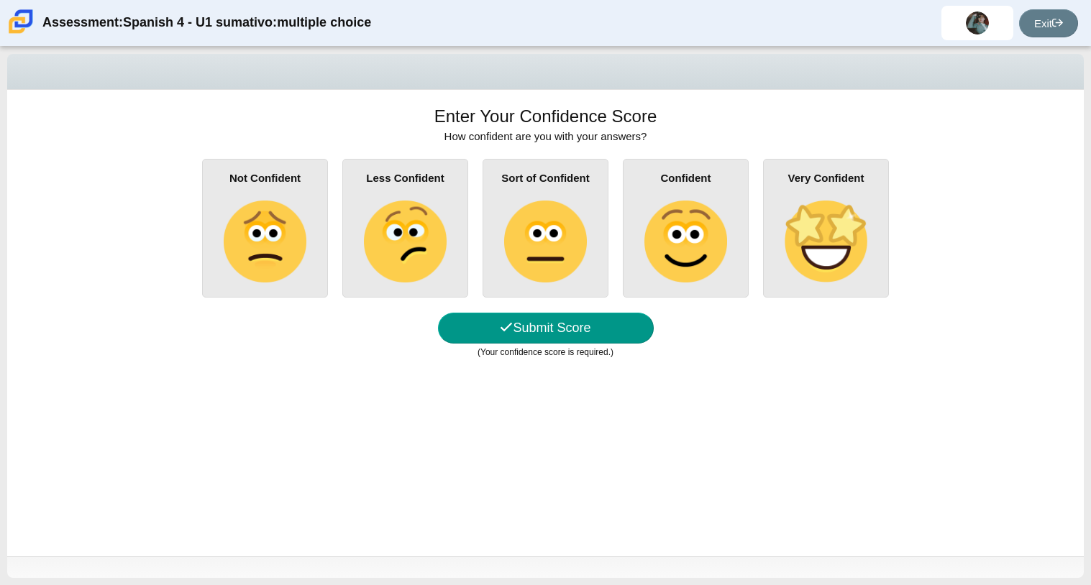
click at [397, 287] on div "Less Confident" at bounding box center [405, 228] width 126 height 139
click at [0, 0] on input "Less Confident" at bounding box center [0, 0] width 0 height 0
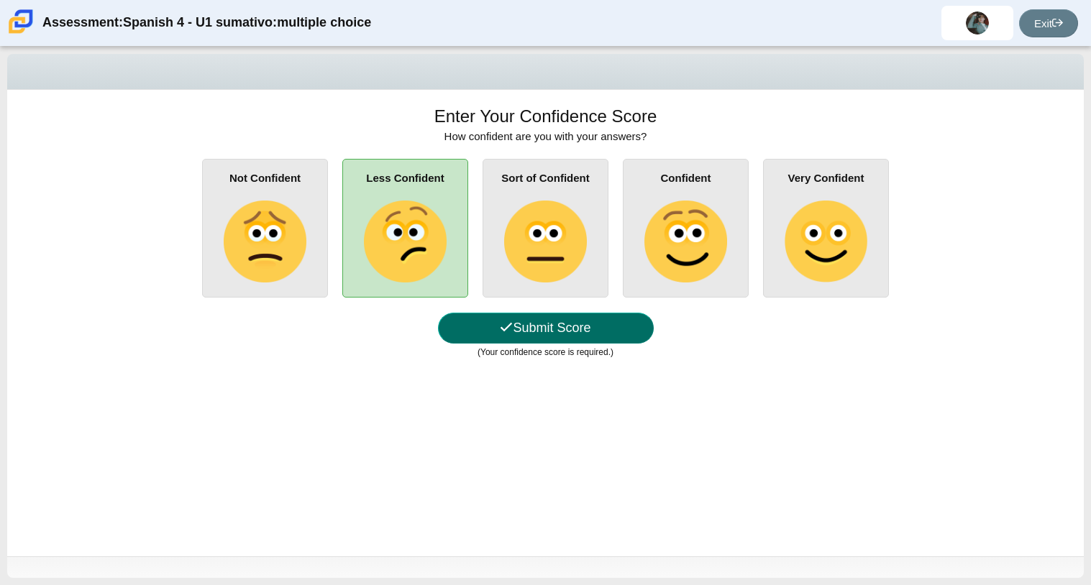
click at [522, 340] on button "Submit Score" at bounding box center [546, 328] width 216 height 31
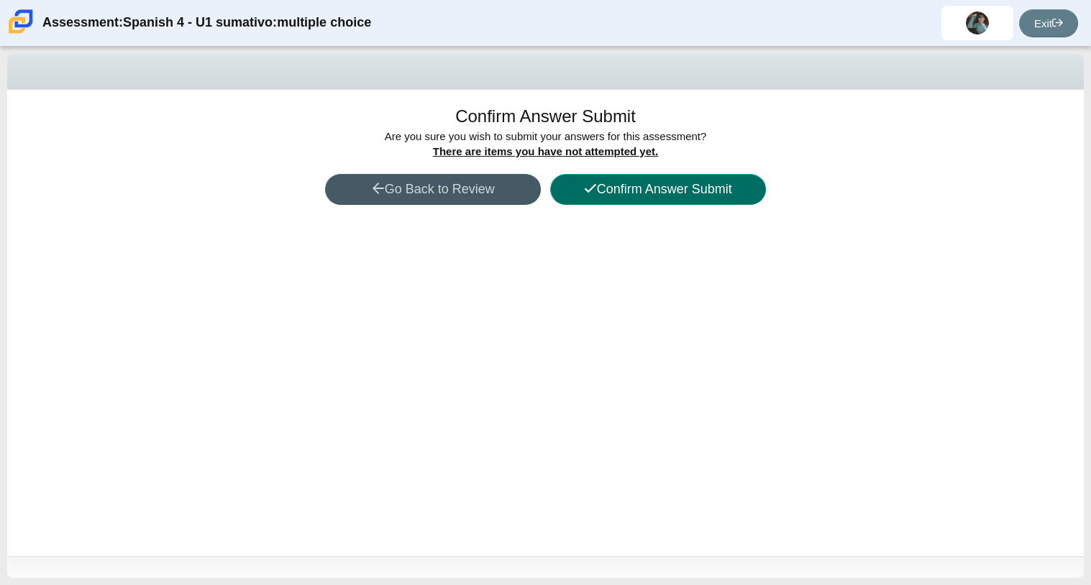
click at [685, 190] on button "Confirm Answer Submit" at bounding box center [658, 189] width 216 height 31
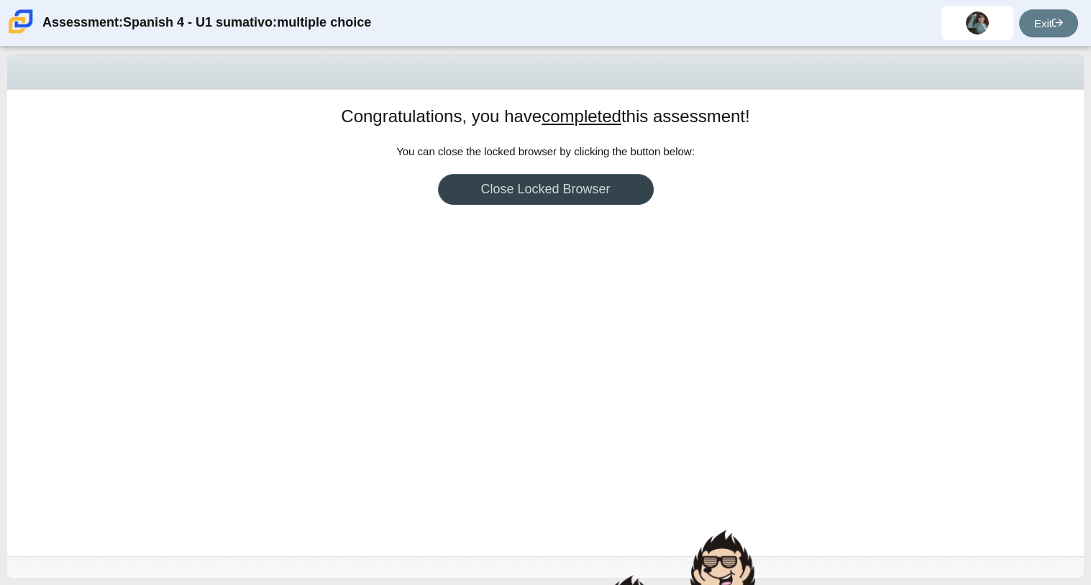
click at [630, 196] on link "Close Locked Browser" at bounding box center [546, 189] width 216 height 31
